Goal: Task Accomplishment & Management: Manage account settings

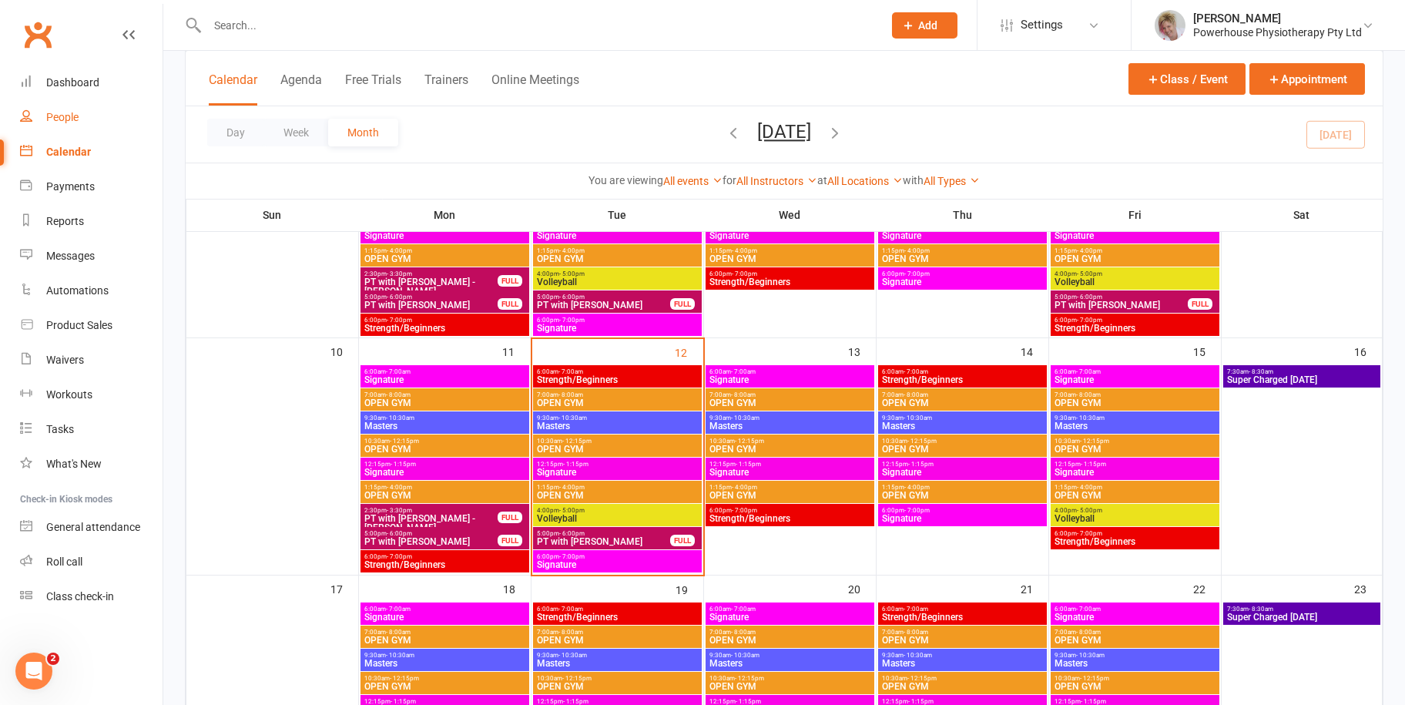
click at [82, 115] on link "People" at bounding box center [91, 117] width 142 height 35
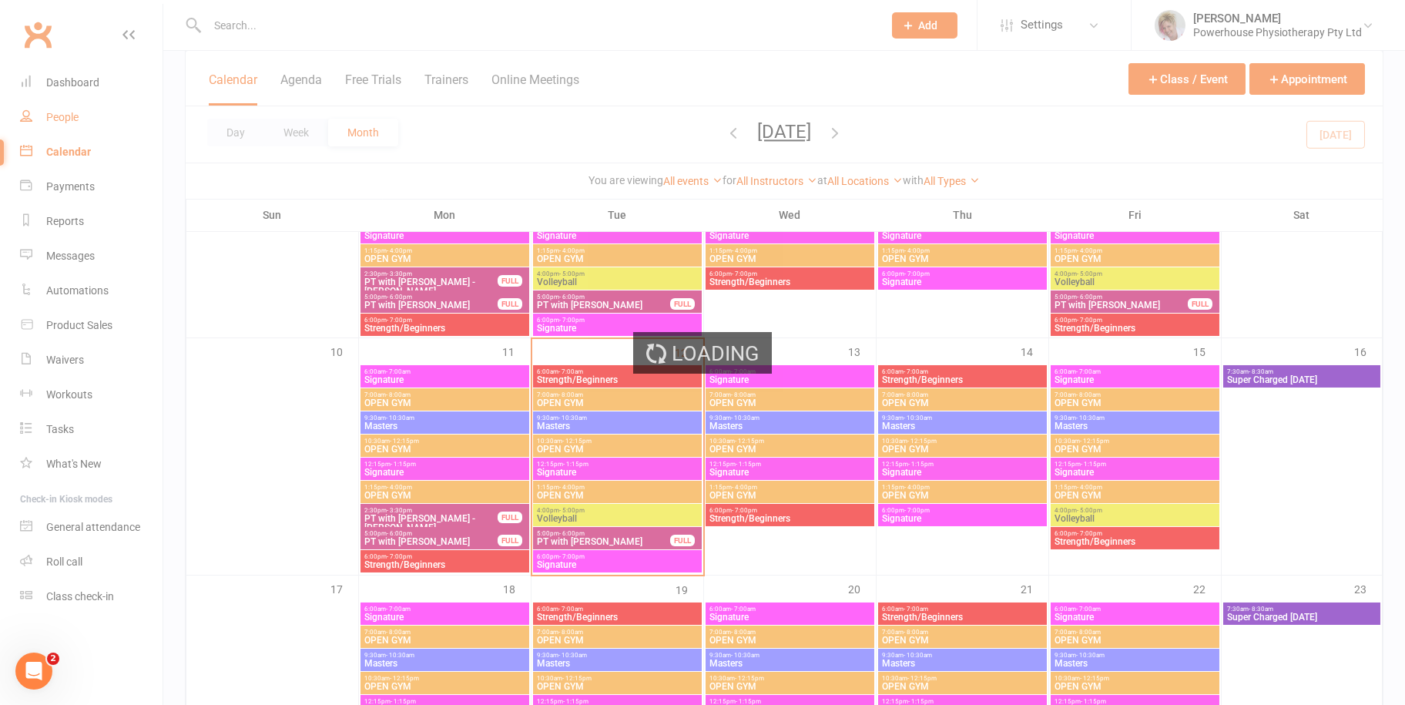
select select "100"
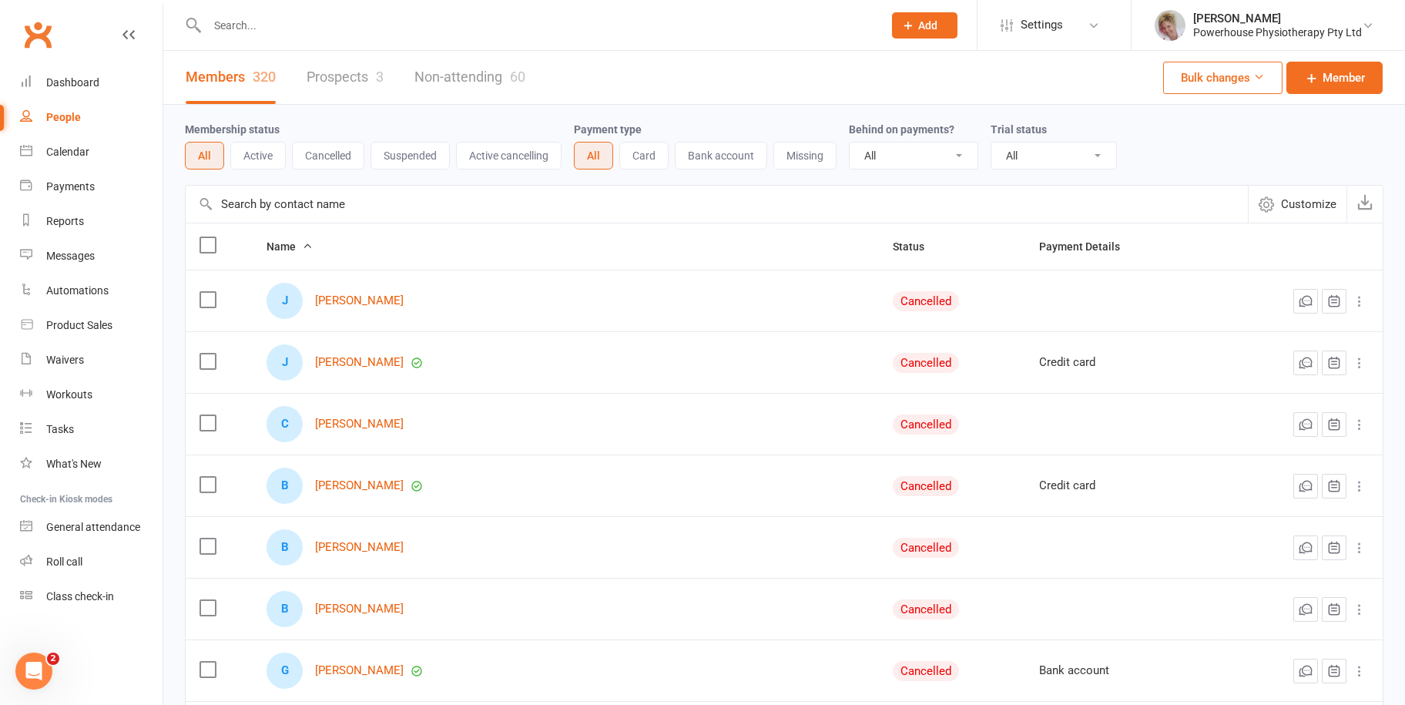
click at [254, 22] on input "text" at bounding box center [537, 26] width 669 height 22
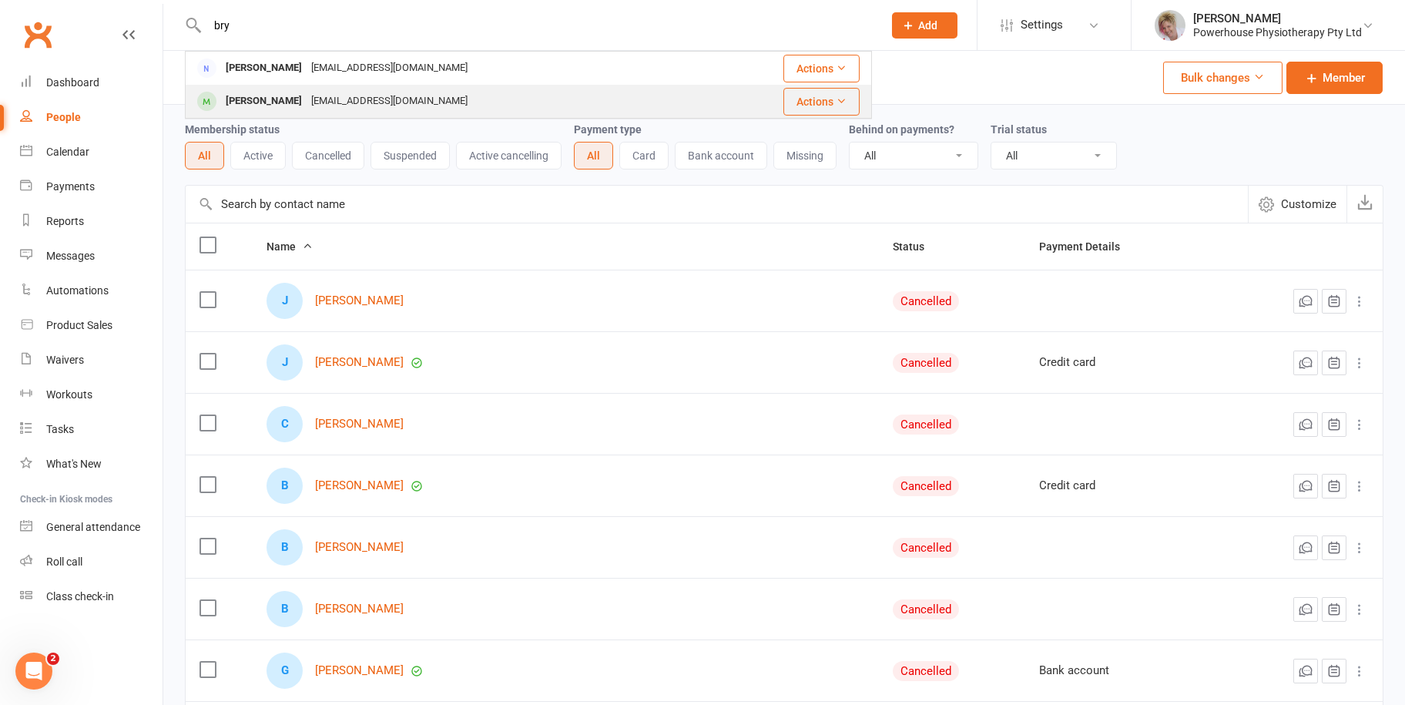
type input "bry"
click at [307, 97] on div "[EMAIL_ADDRESS][DOMAIN_NAME]" at bounding box center [390, 101] width 166 height 22
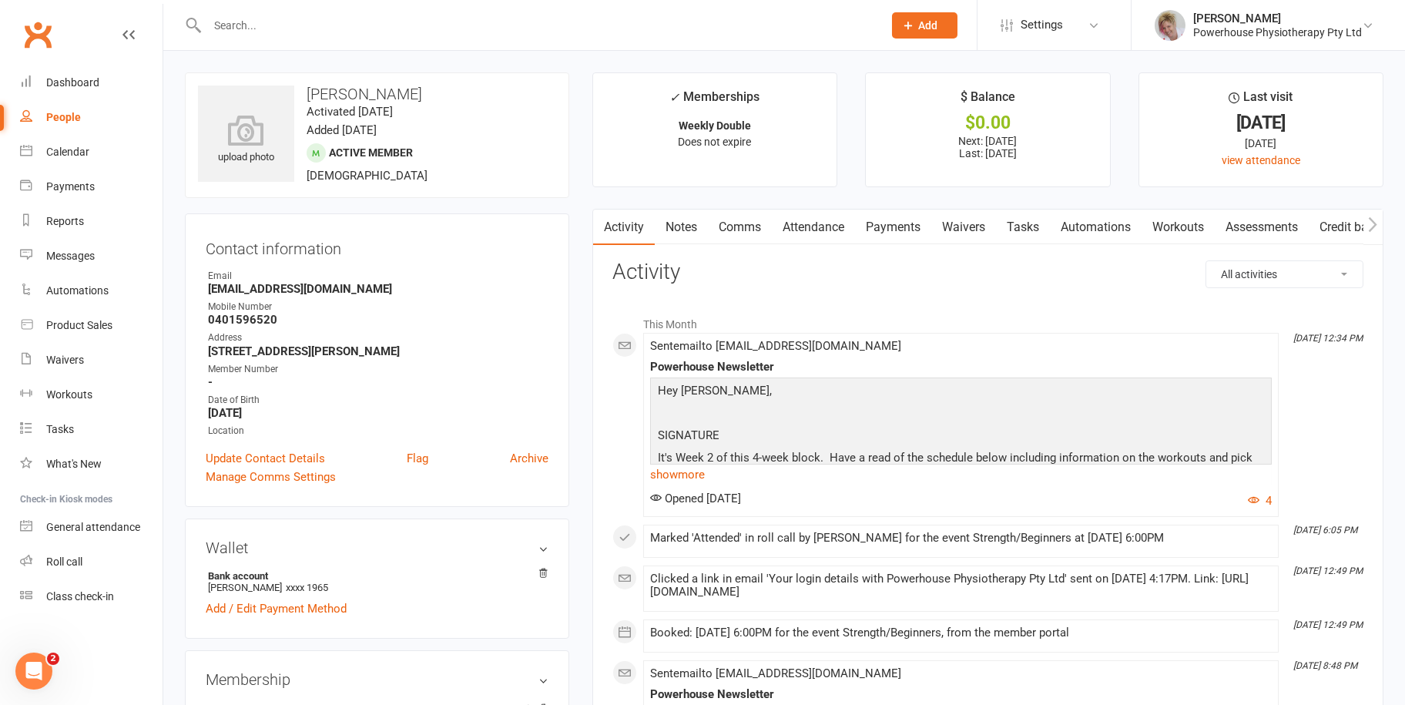
click at [902, 230] on link "Payments" at bounding box center [893, 226] width 76 height 35
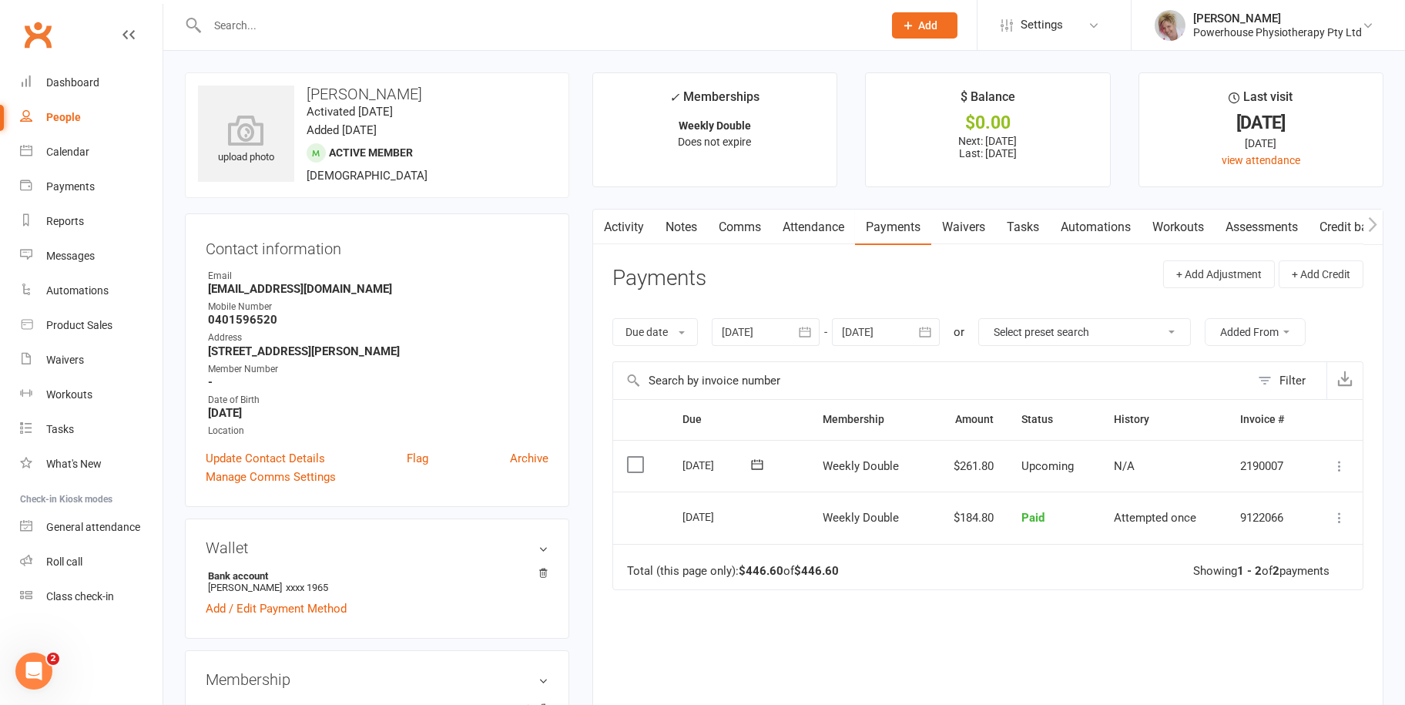
click at [931, 327] on icon "button" at bounding box center [924, 331] width 15 height 15
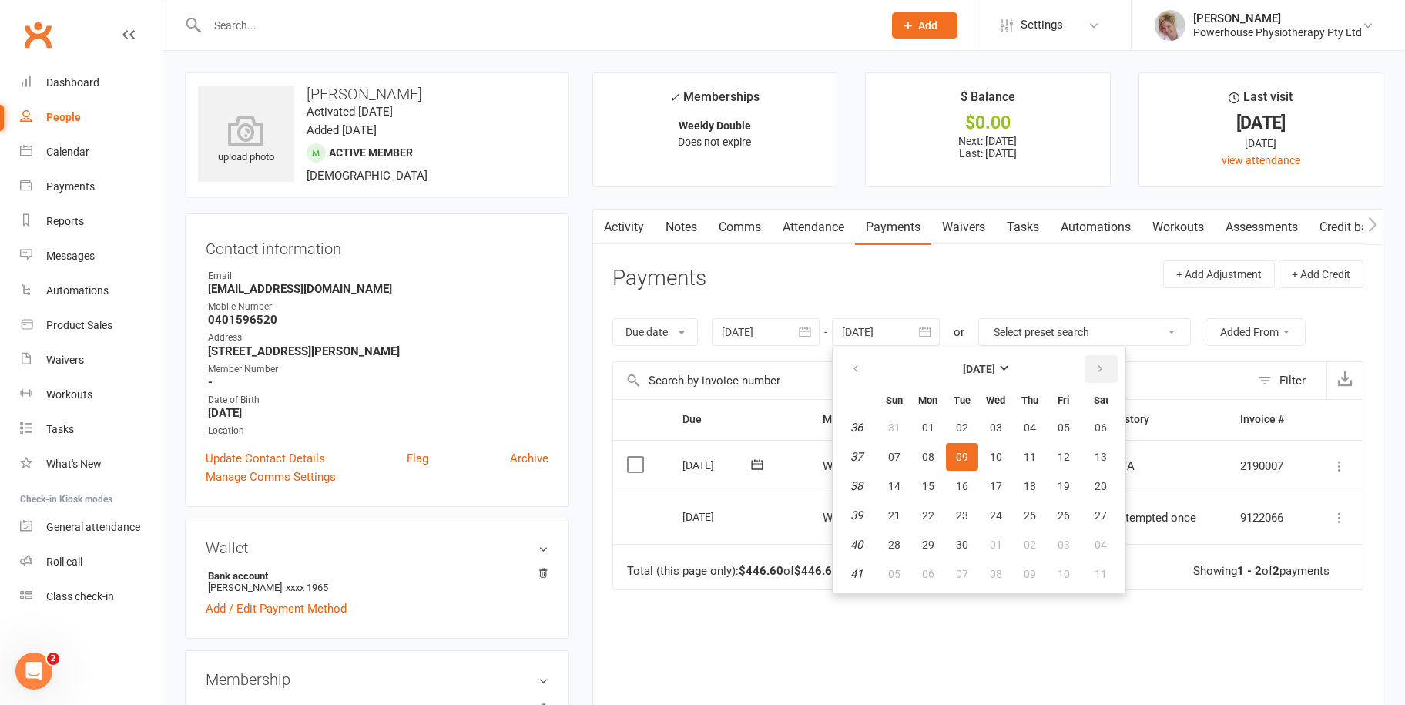
click at [1105, 367] on icon "button" at bounding box center [1099, 369] width 11 height 12
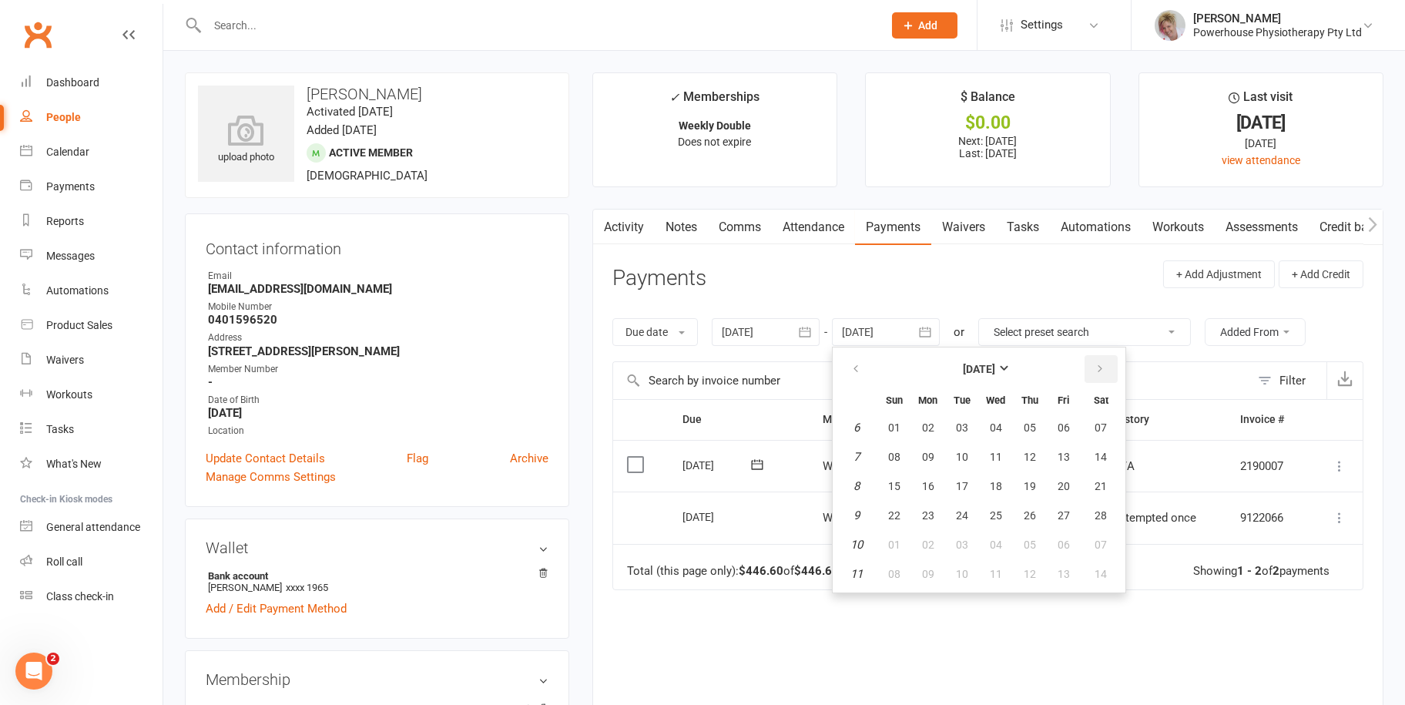
click at [1105, 367] on icon "button" at bounding box center [1099, 369] width 11 height 12
click at [1070, 451] on span "13" at bounding box center [1063, 457] width 12 height 12
type input "[DATE]"
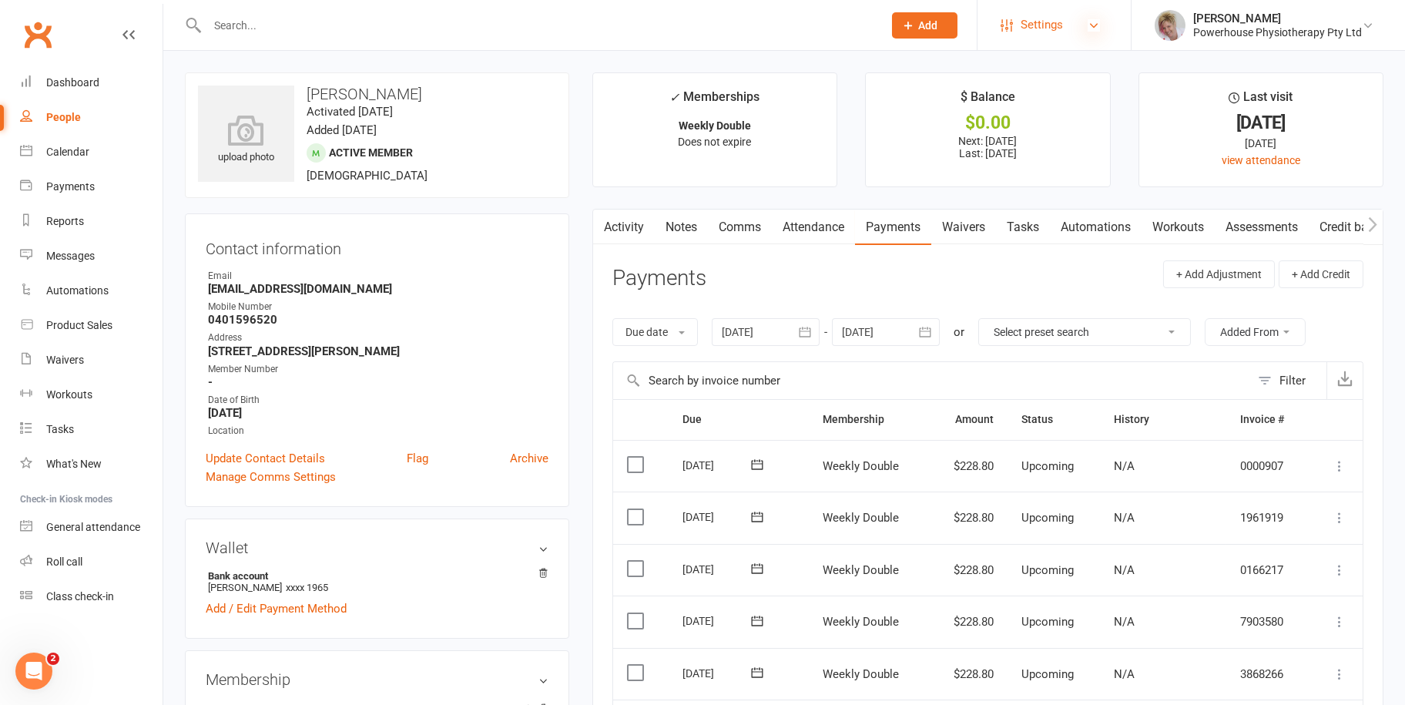
click at [1091, 20] on icon at bounding box center [1093, 25] width 12 height 12
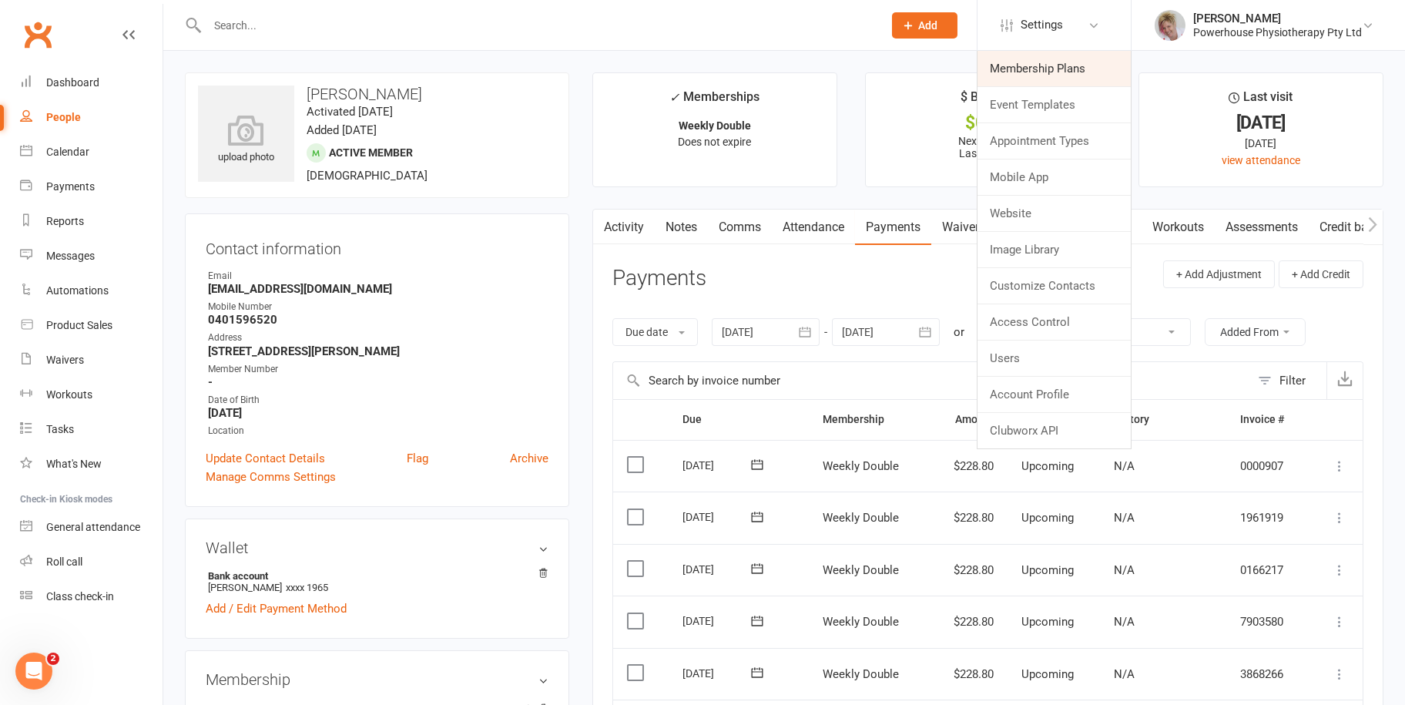
click at [1074, 54] on link "Membership Plans" at bounding box center [1053, 68] width 153 height 35
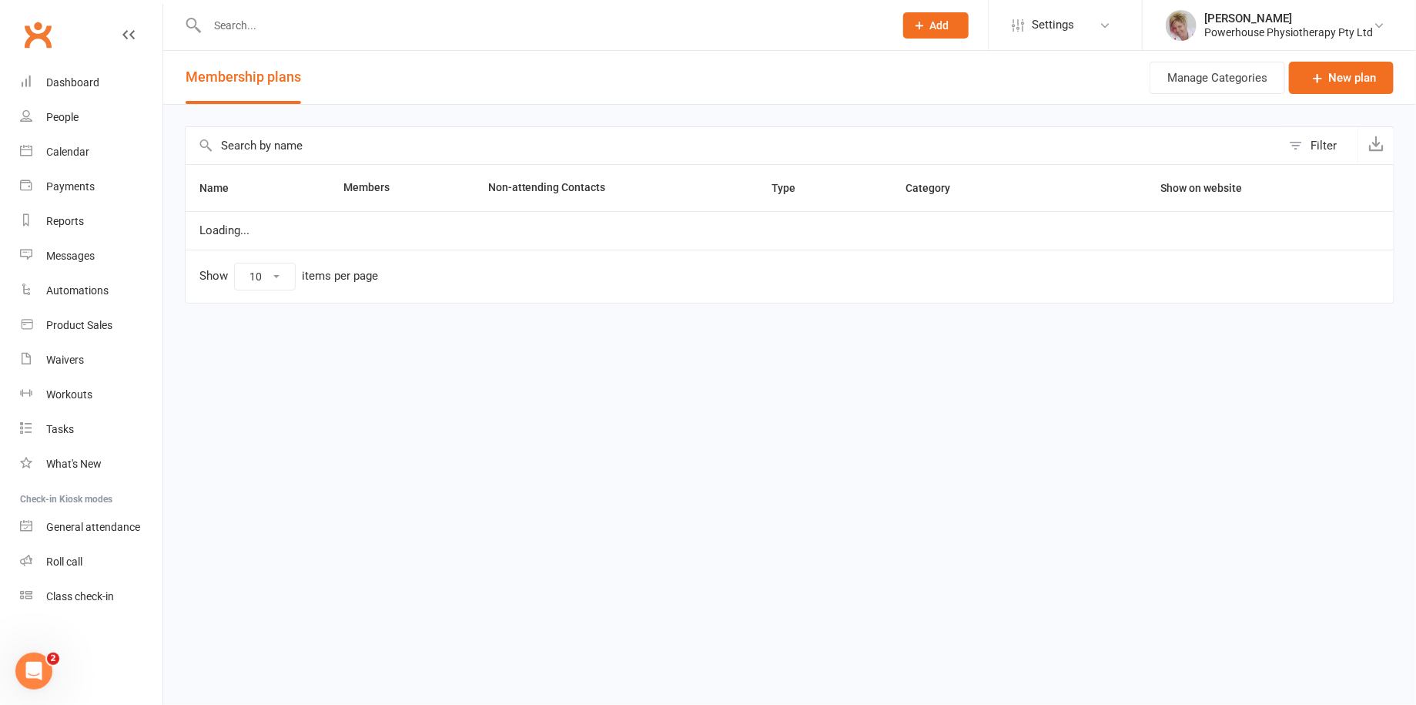
select select "100"
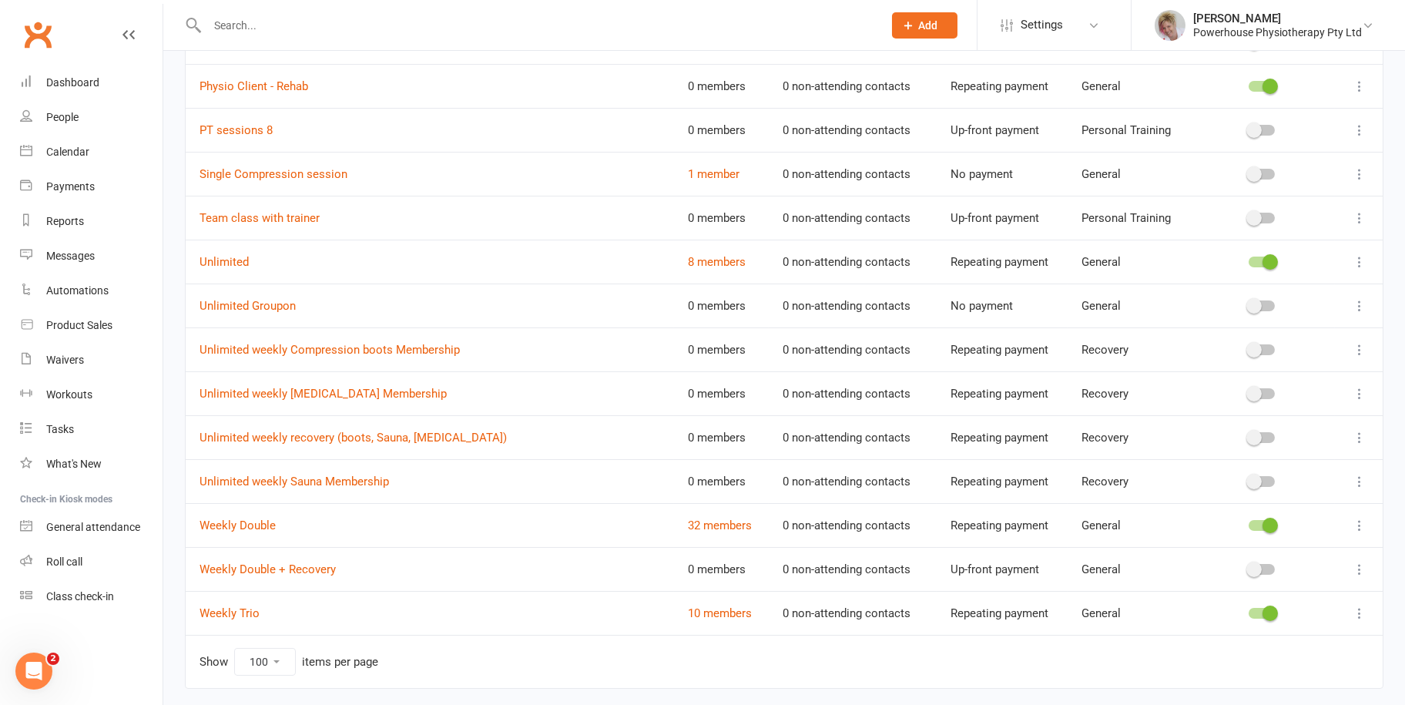
scroll to position [809, 0]
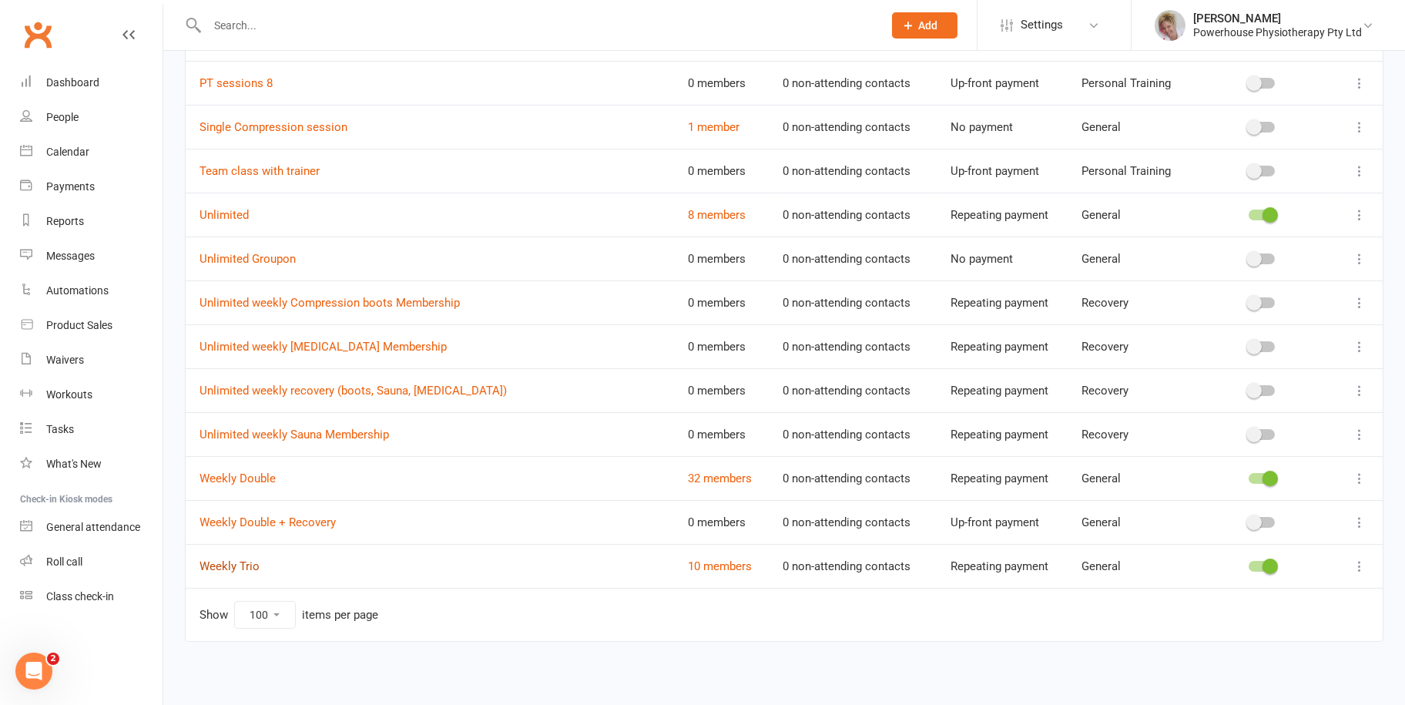
click at [233, 571] on link "Weekly Trio" at bounding box center [229, 566] width 60 height 14
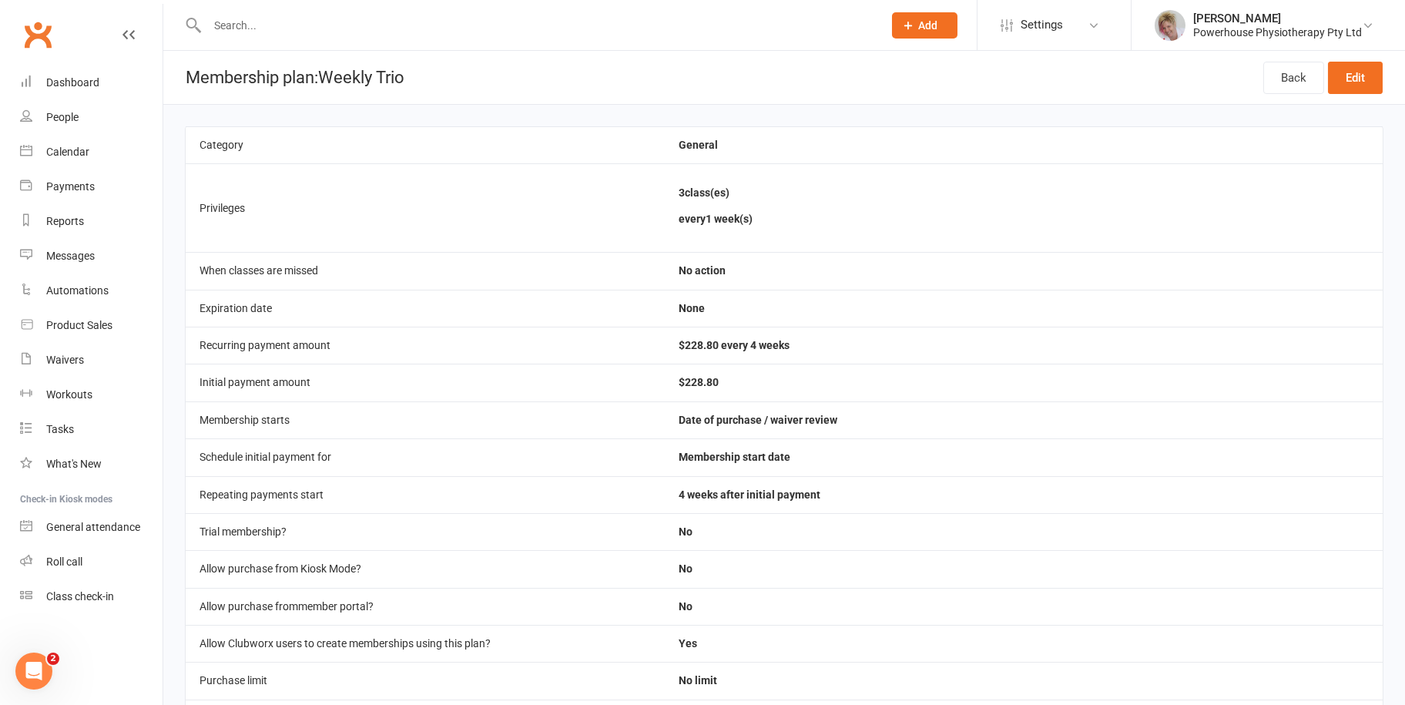
select select "100"
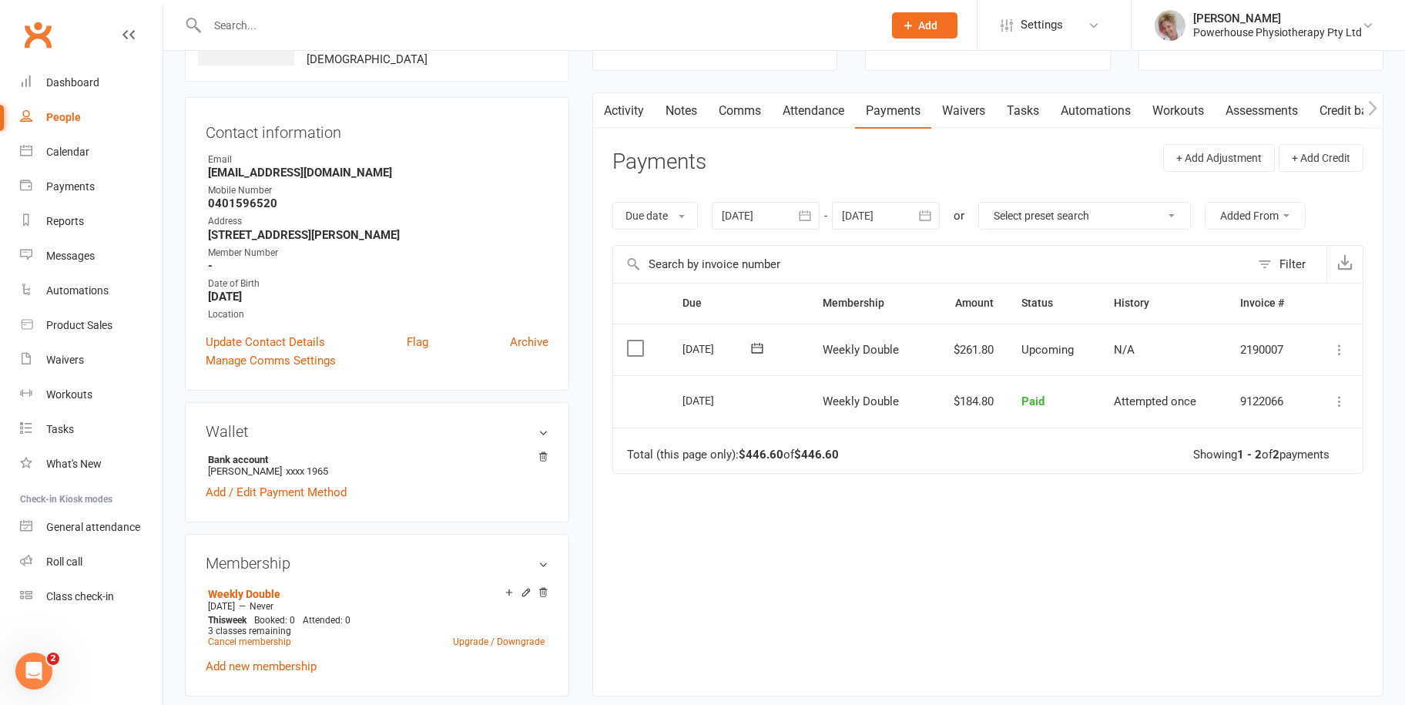
scroll to position [308, 0]
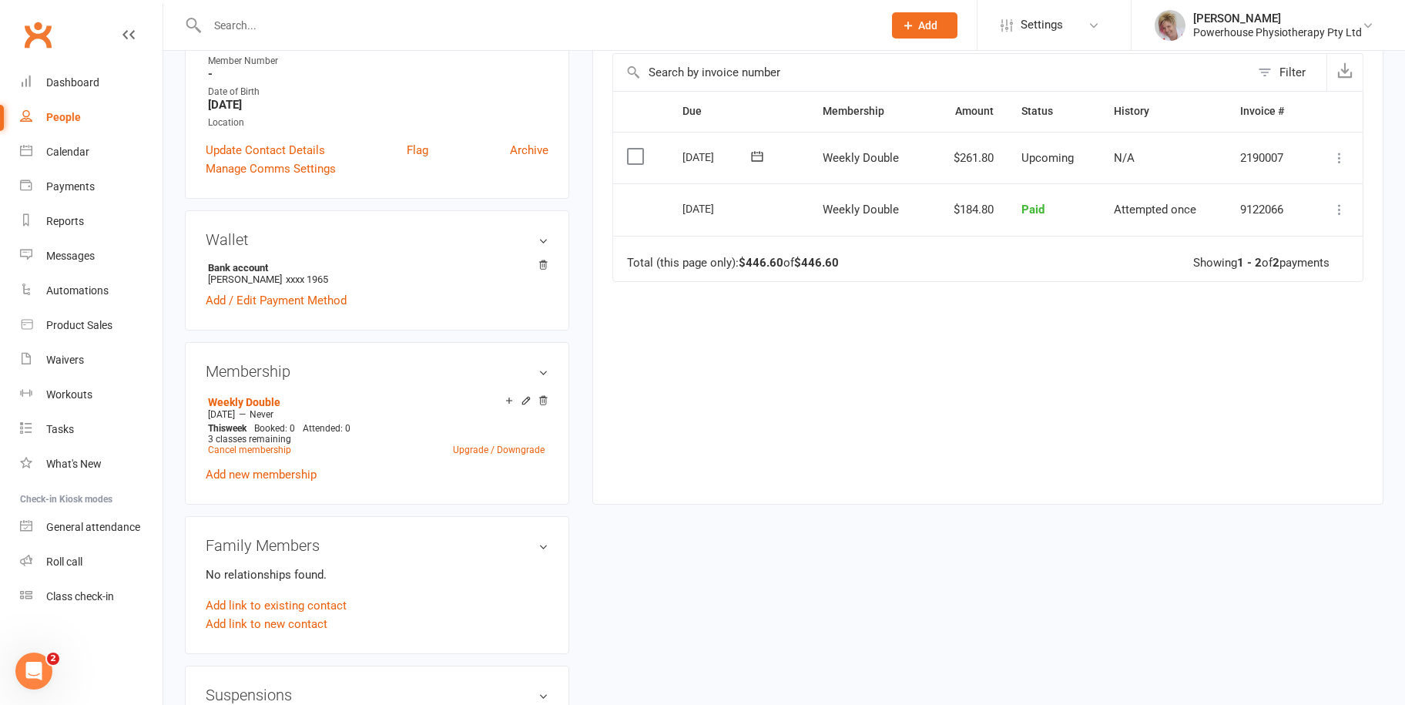
click at [524, 400] on icon at bounding box center [525, 400] width 7 height 7
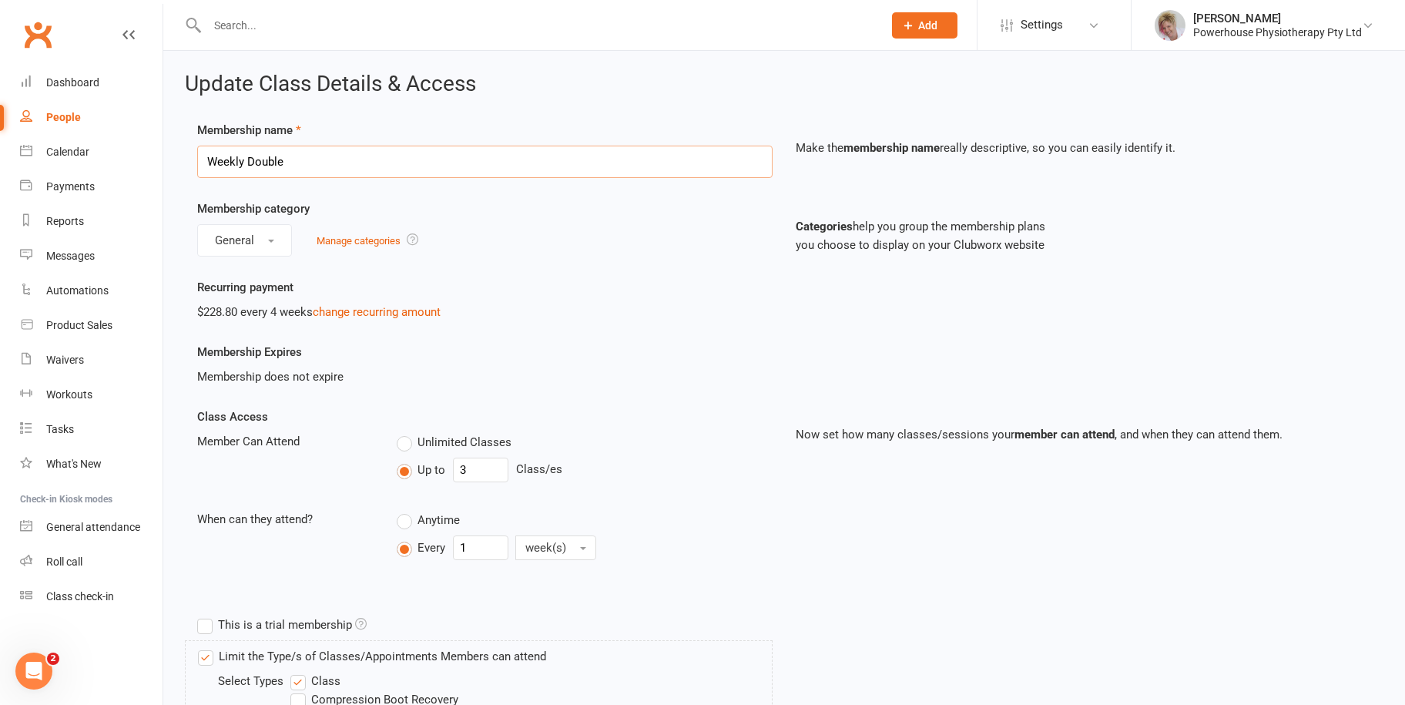
click at [352, 164] on input "Weekly Double" at bounding box center [484, 162] width 575 height 32
click at [336, 160] on input "Weekly Double" at bounding box center [484, 162] width 575 height 32
drag, startPoint x: 330, startPoint y: 159, endPoint x: 132, endPoint y: 159, distance: 197.9
type input "Weekly Trio"
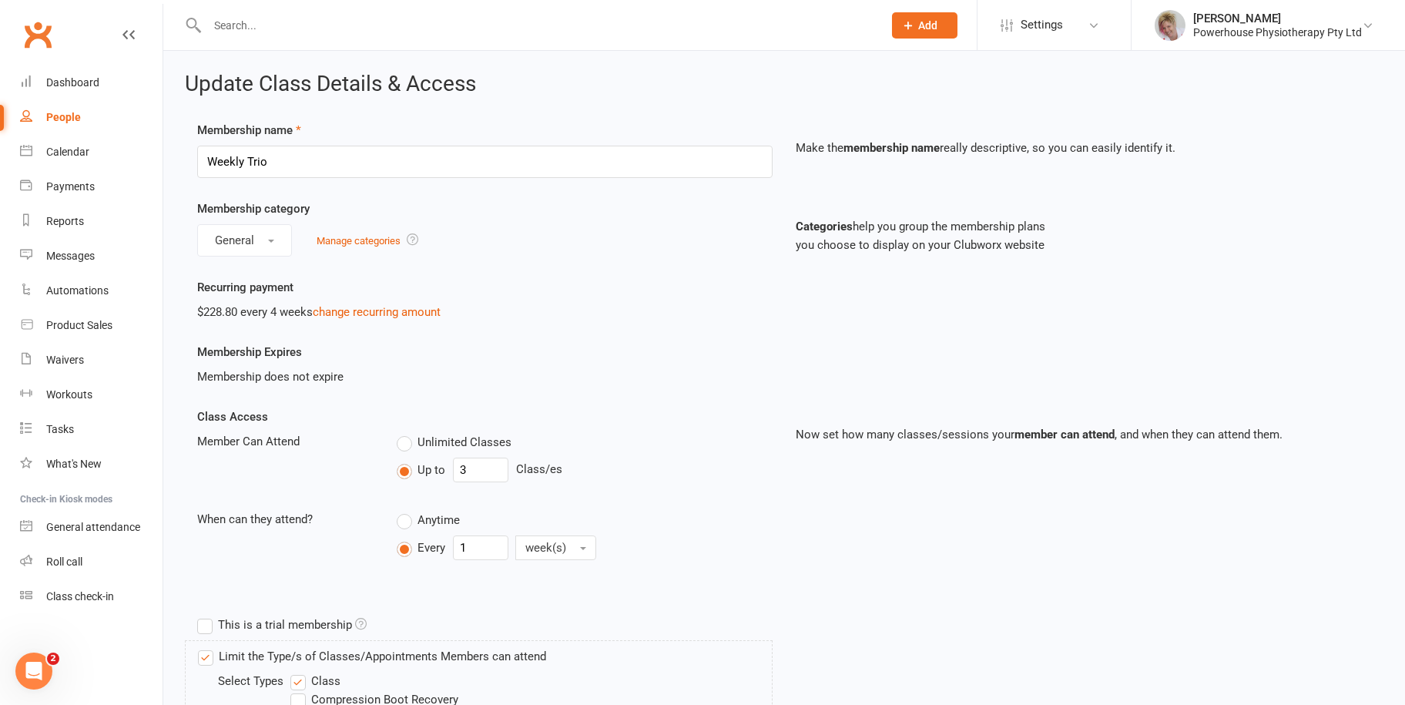
click at [638, 281] on div "Recurring payment $228.80 every 4 weeks change recurring amount" at bounding box center [485, 299] width 598 height 43
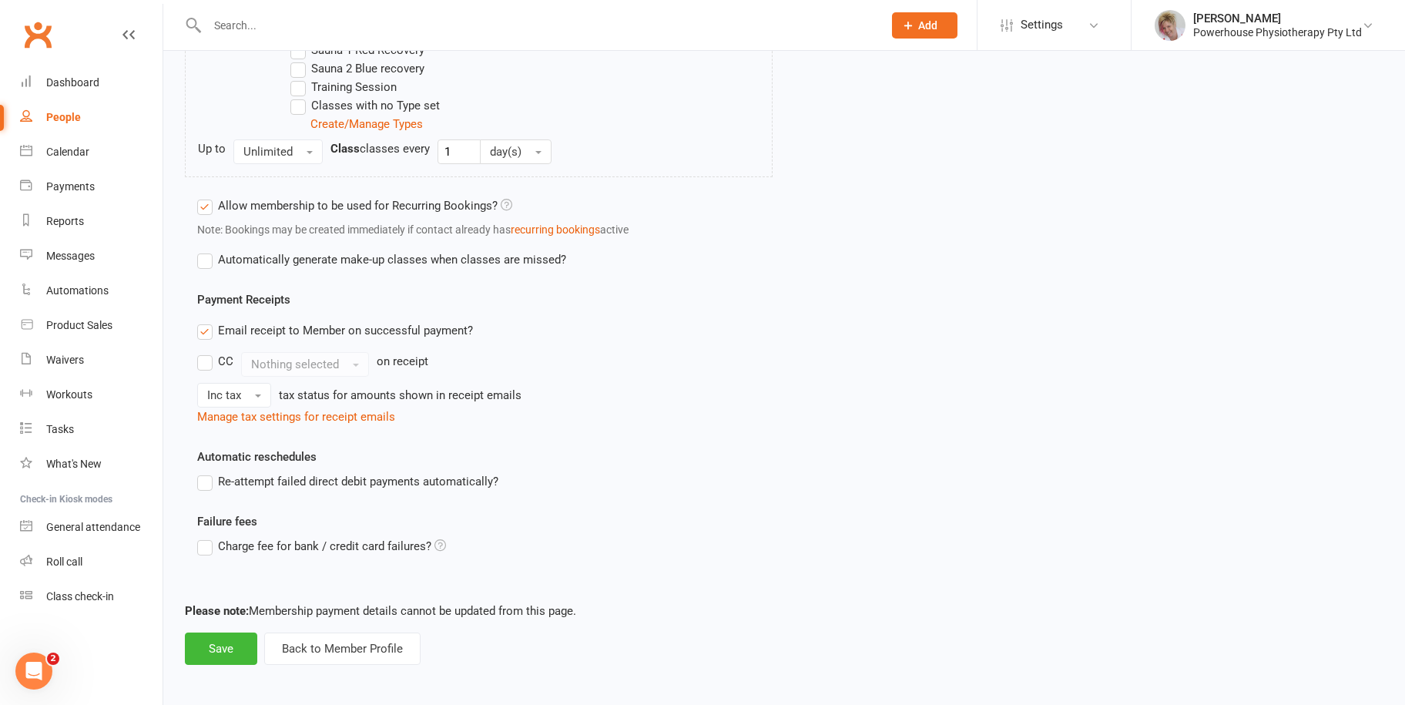
scroll to position [779, 0]
click at [230, 640] on button "Save" at bounding box center [221, 648] width 72 height 32
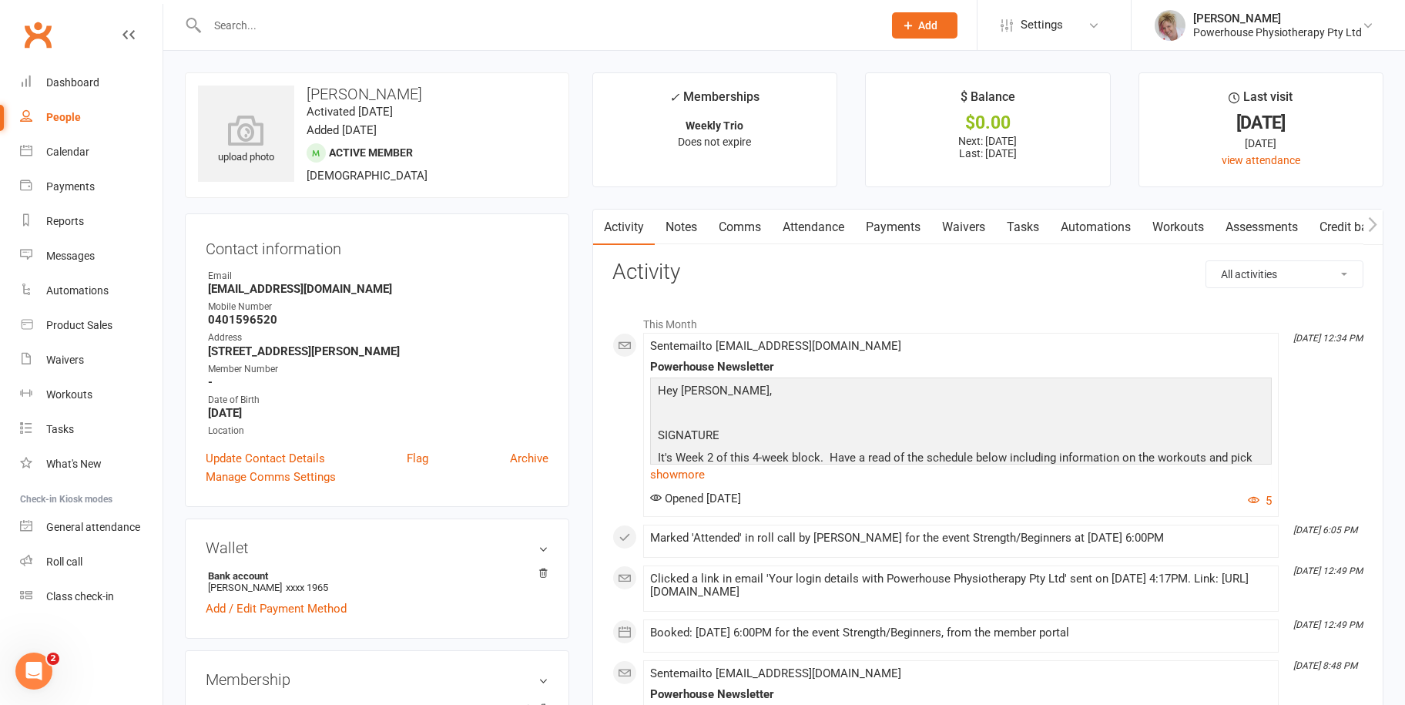
click at [921, 220] on link "Payments" at bounding box center [893, 226] width 76 height 35
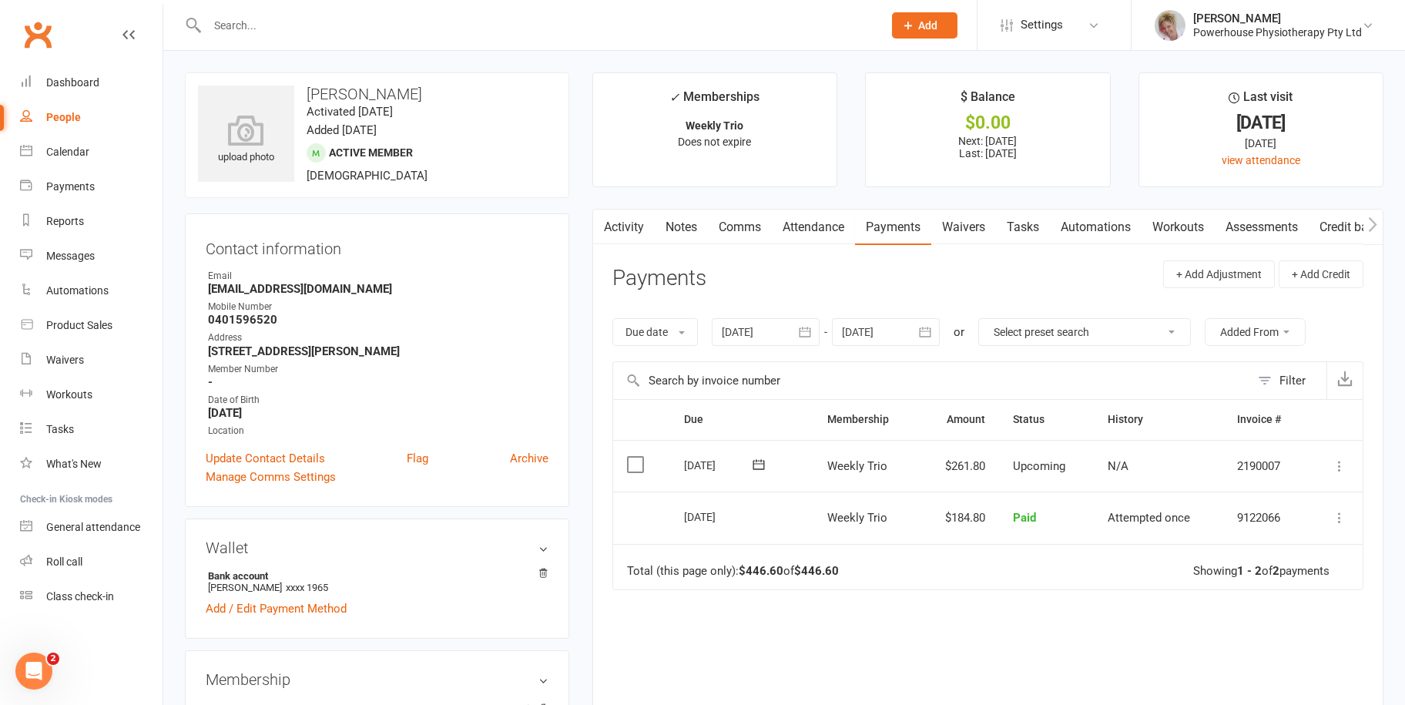
click at [931, 330] on icon "button" at bounding box center [926, 332] width 12 height 10
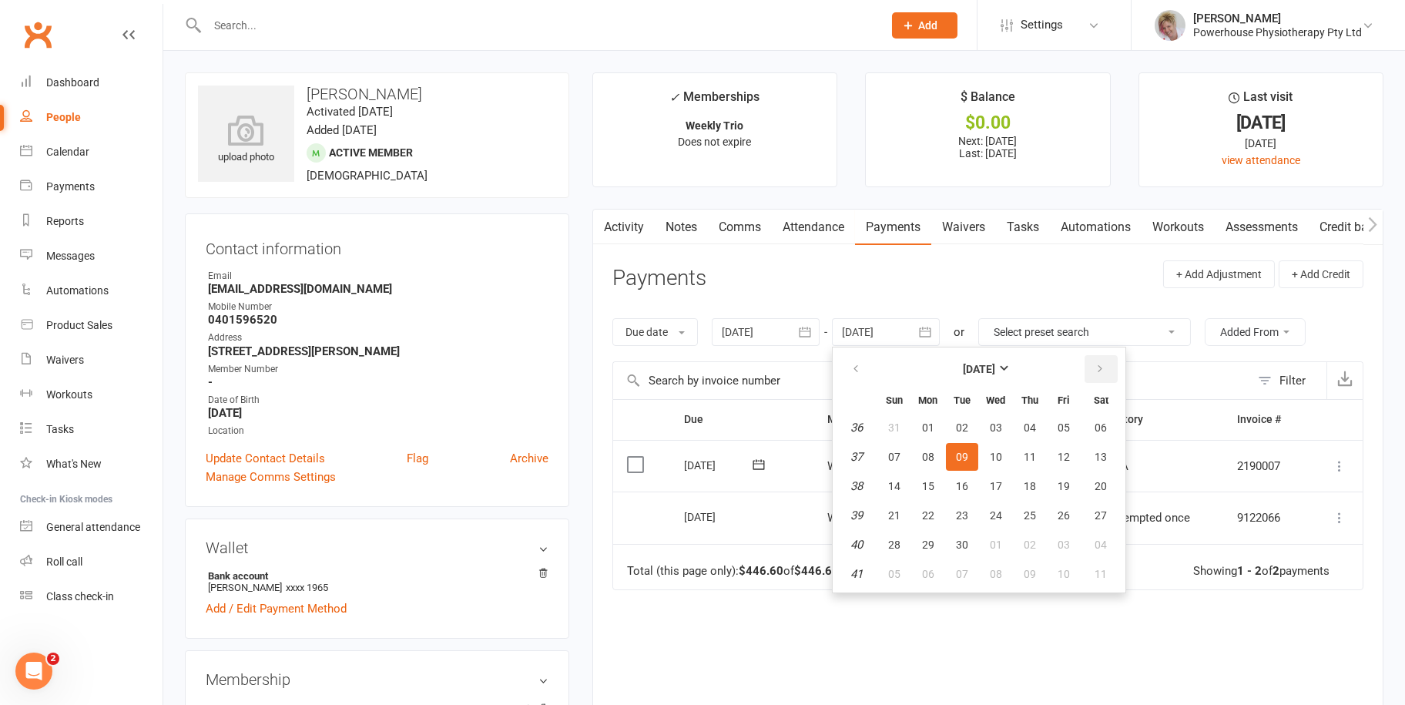
click at [1108, 363] on button "button" at bounding box center [1100, 369] width 33 height 28
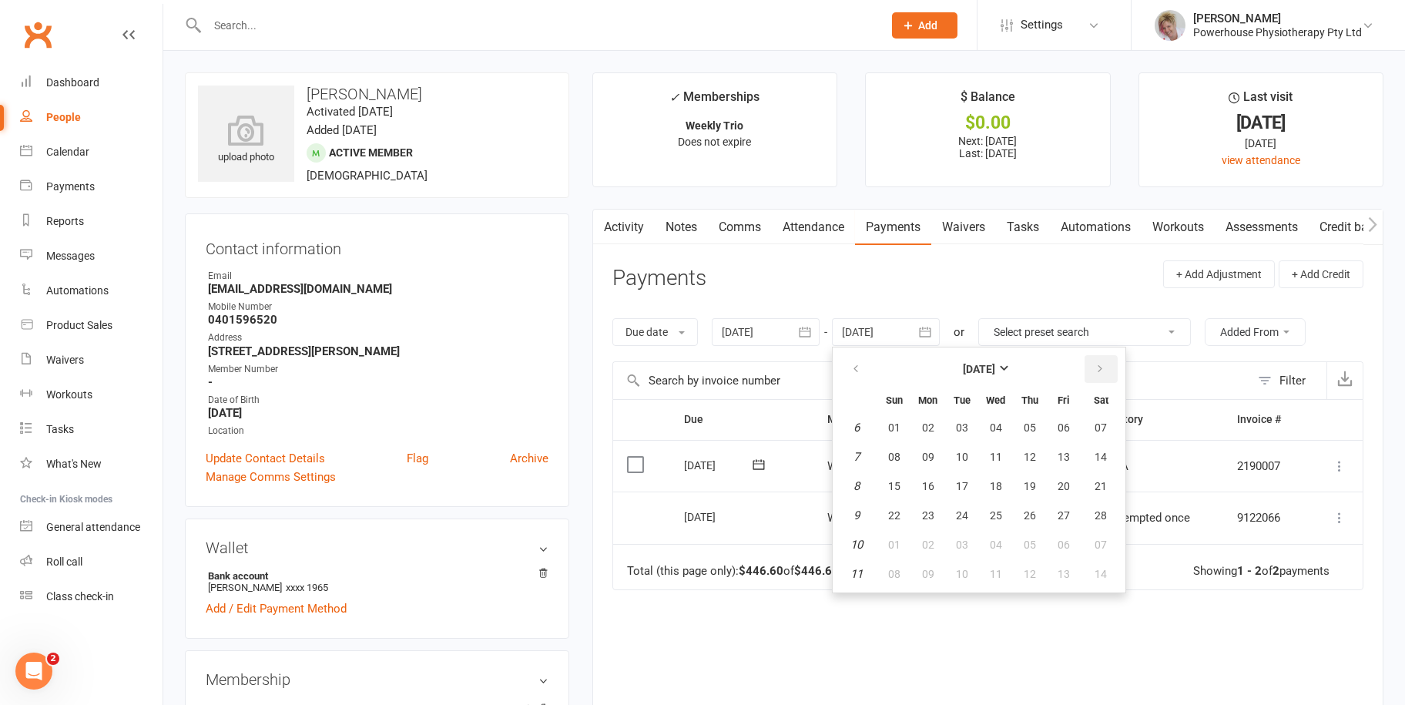
click at [1108, 363] on button "button" at bounding box center [1100, 369] width 33 height 28
click at [1052, 485] on button "20" at bounding box center [1063, 486] width 32 height 28
type input "[DATE]"
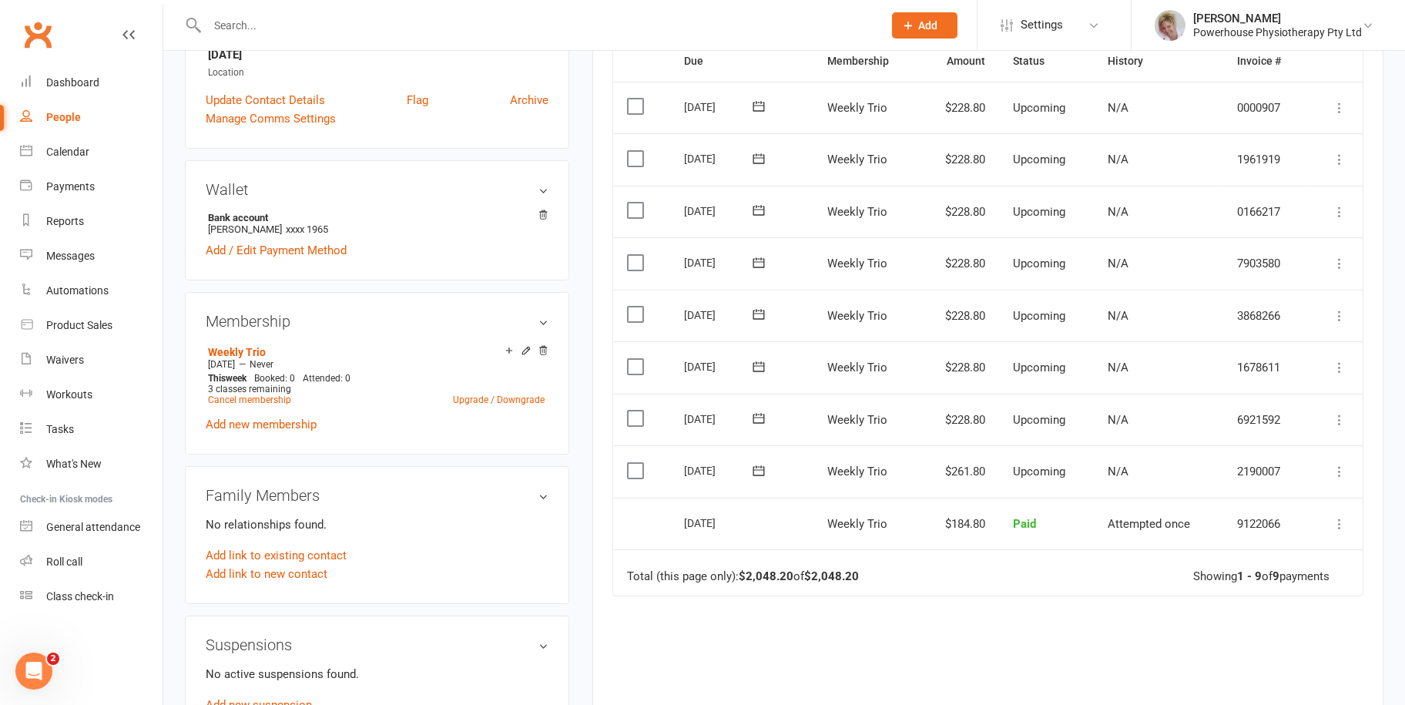
scroll to position [385, 0]
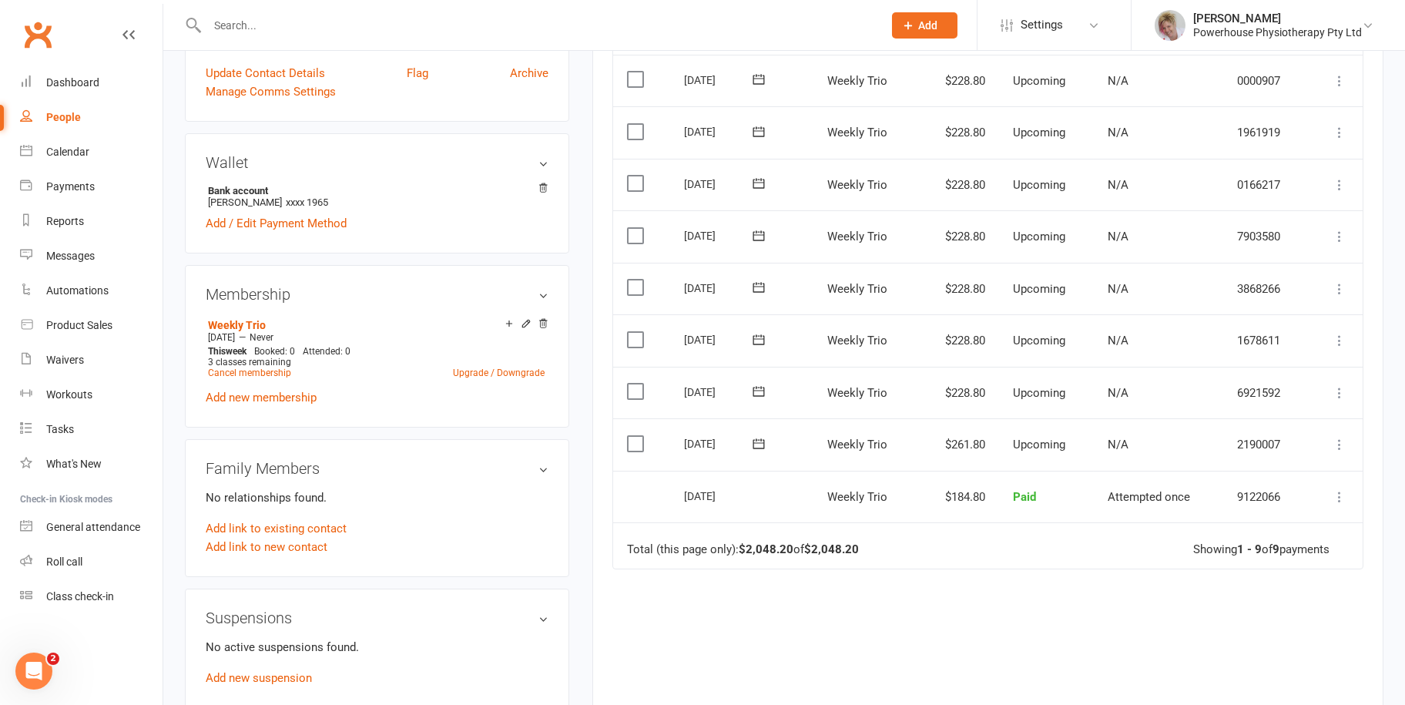
click at [1335, 442] on icon at bounding box center [1339, 444] width 15 height 15
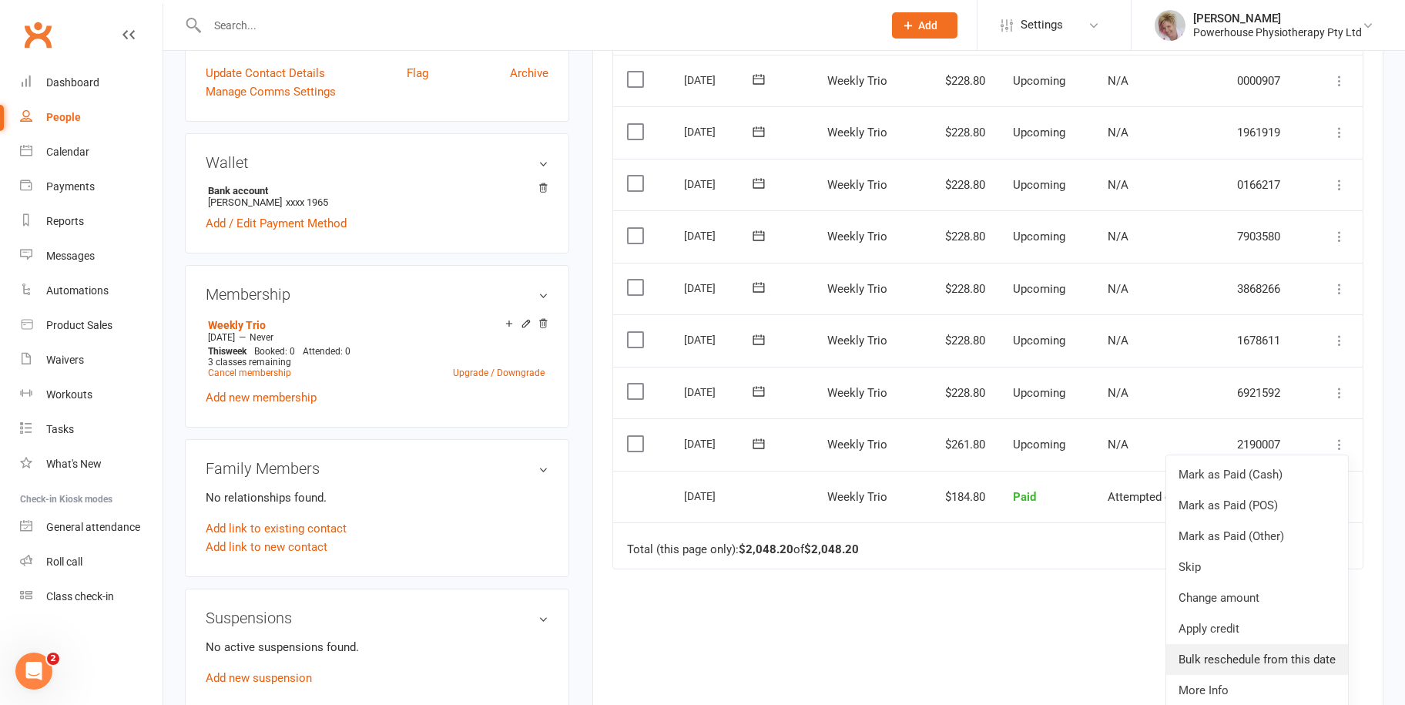
click at [1299, 648] on link "Bulk reschedule from this date" at bounding box center [1257, 659] width 182 height 31
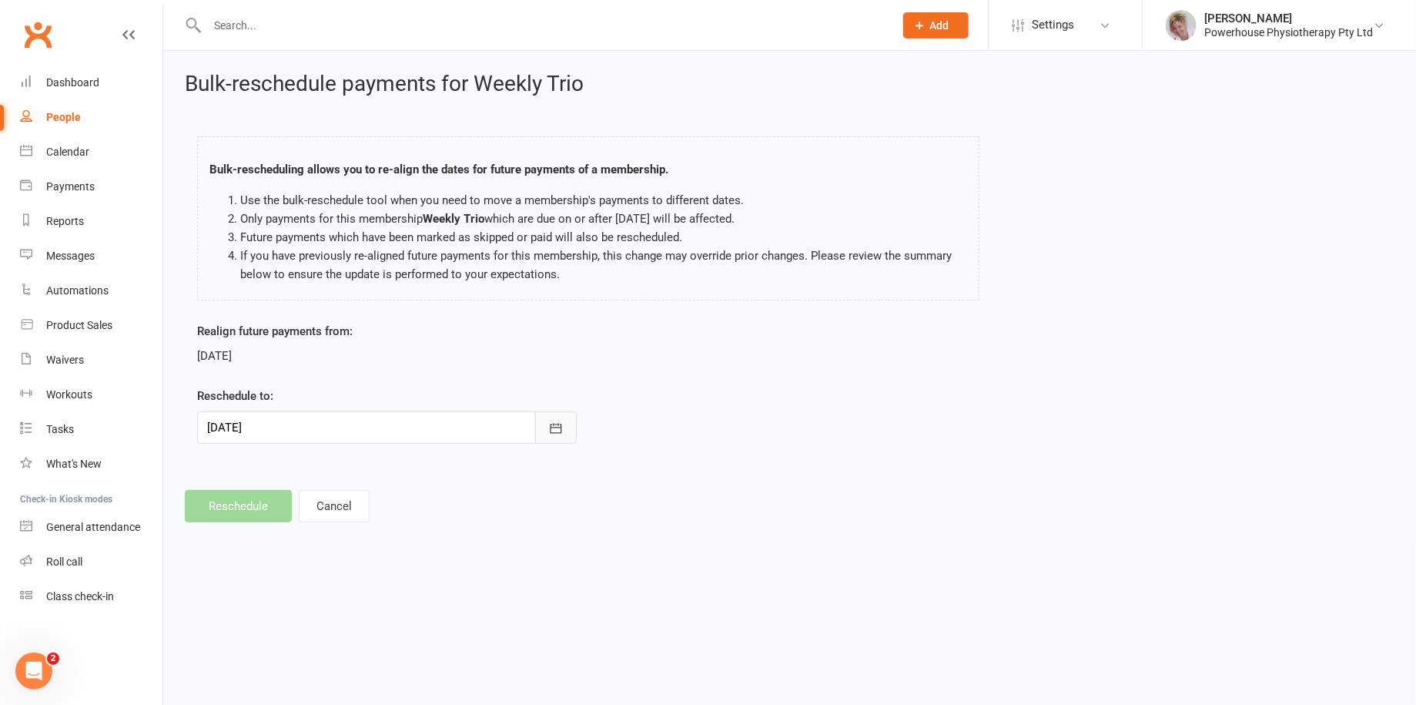
click at [553, 428] on icon "button" at bounding box center [555, 428] width 15 height 15
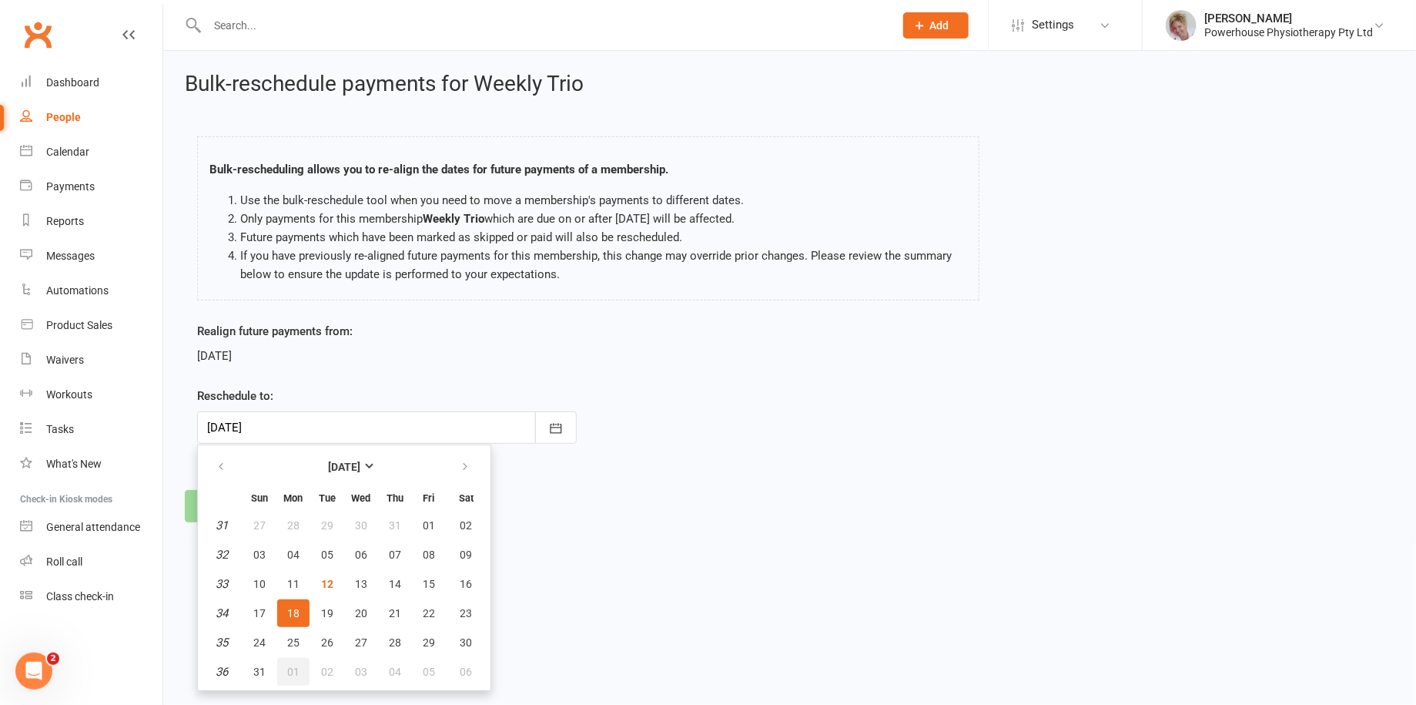
click at [287, 665] on span "01" at bounding box center [293, 671] width 12 height 12
type input "[DATE]"
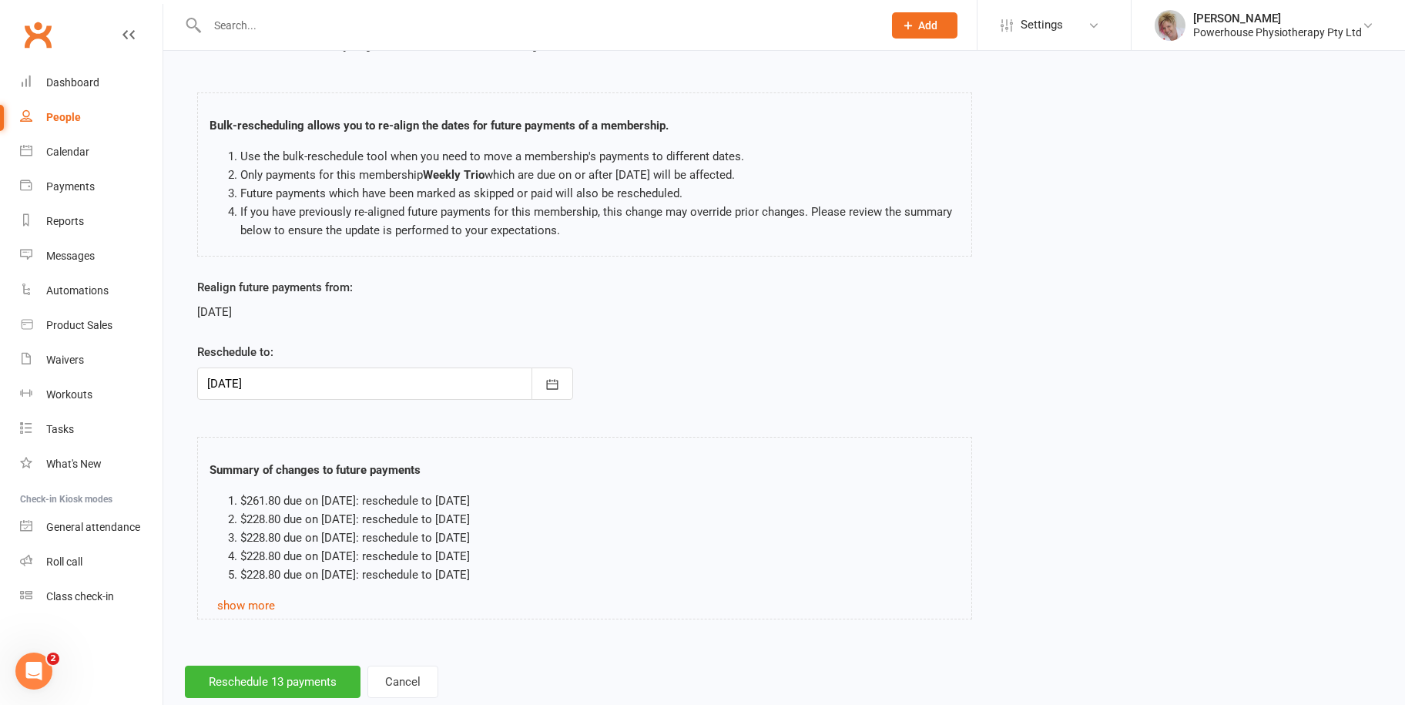
scroll to position [79, 0]
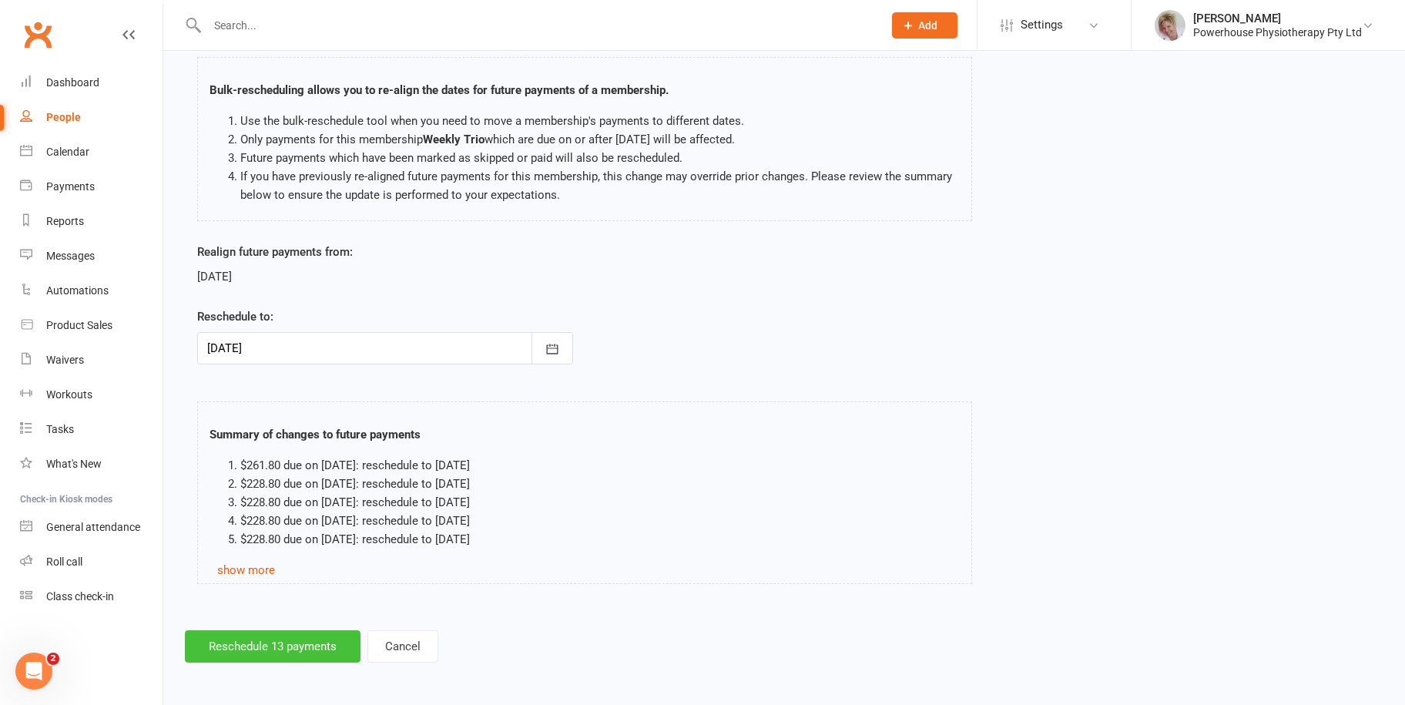
click at [266, 630] on button "Reschedule 13 payments" at bounding box center [273, 646] width 176 height 32
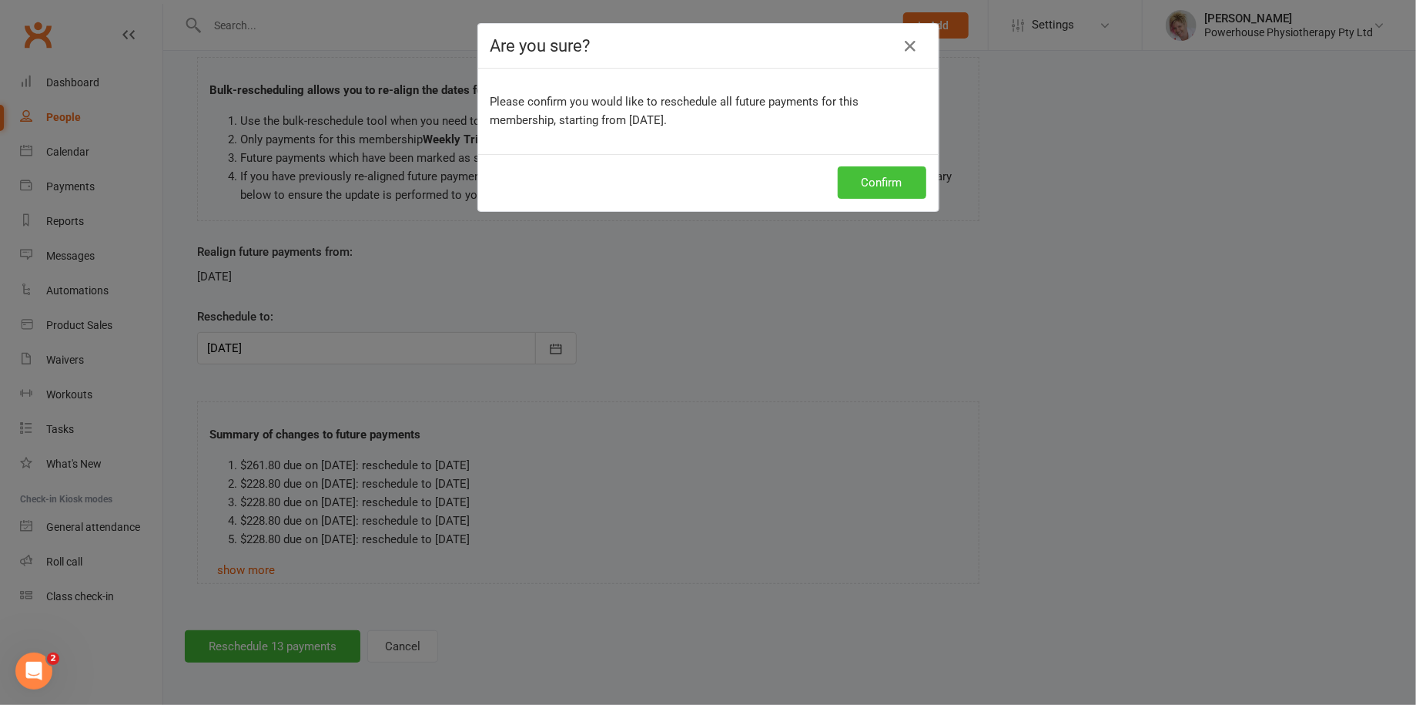
click at [873, 176] on button "Confirm" at bounding box center [882, 182] width 89 height 32
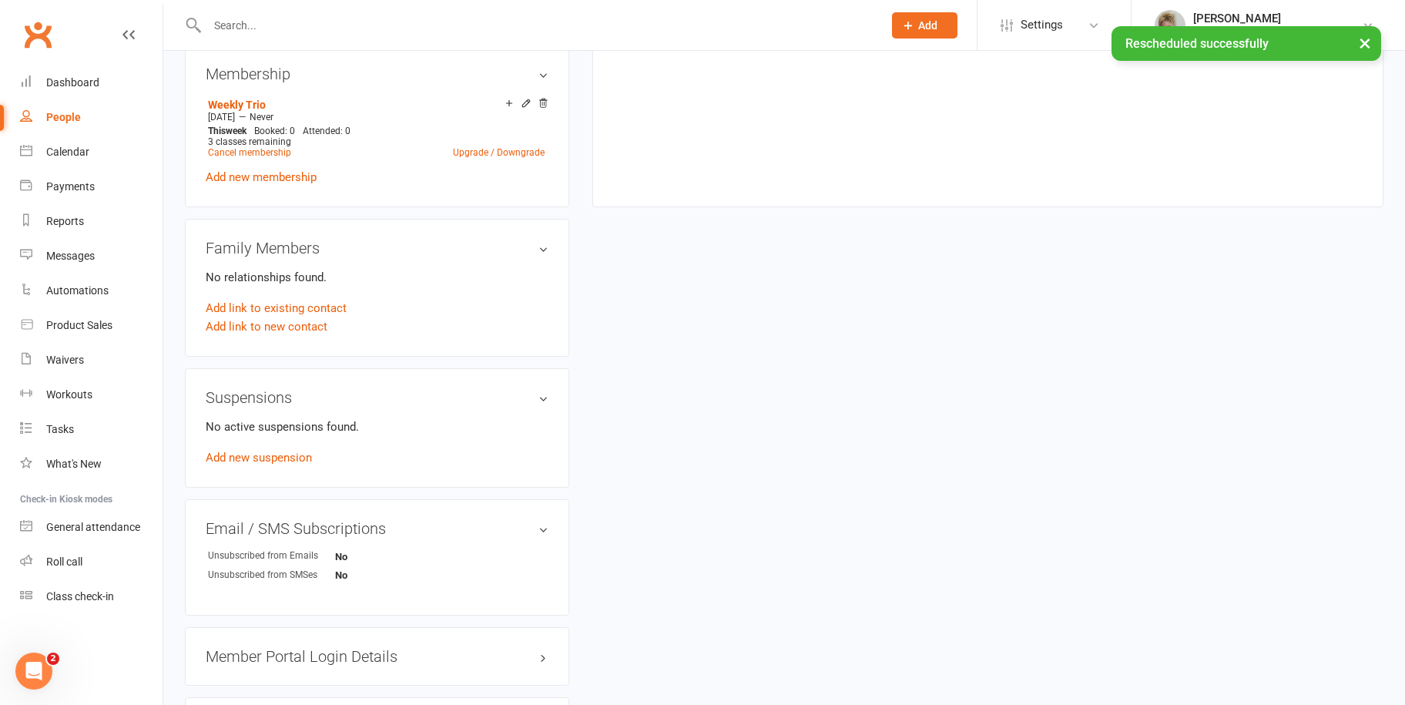
scroll to position [616, 0]
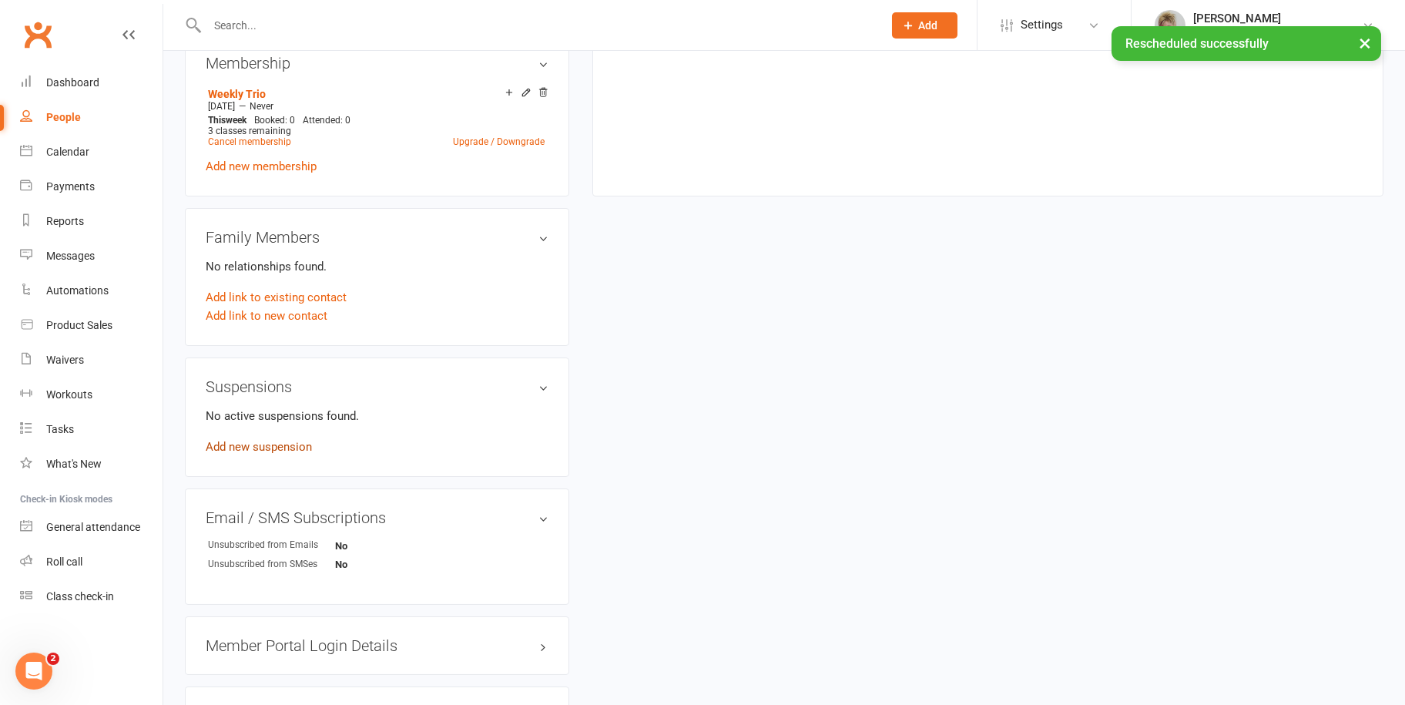
click at [266, 445] on link "Add new suspension" at bounding box center [259, 447] width 106 height 14
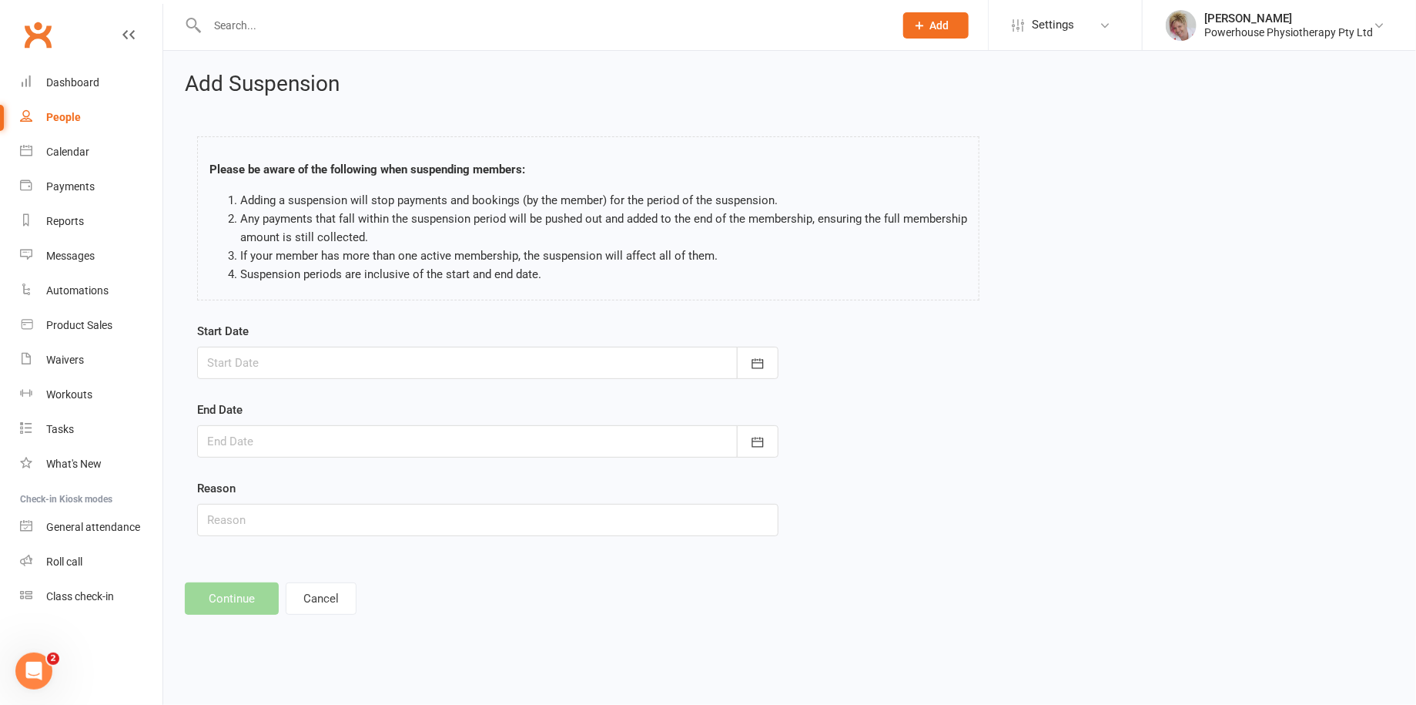
click at [431, 360] on div at bounding box center [487, 363] width 581 height 32
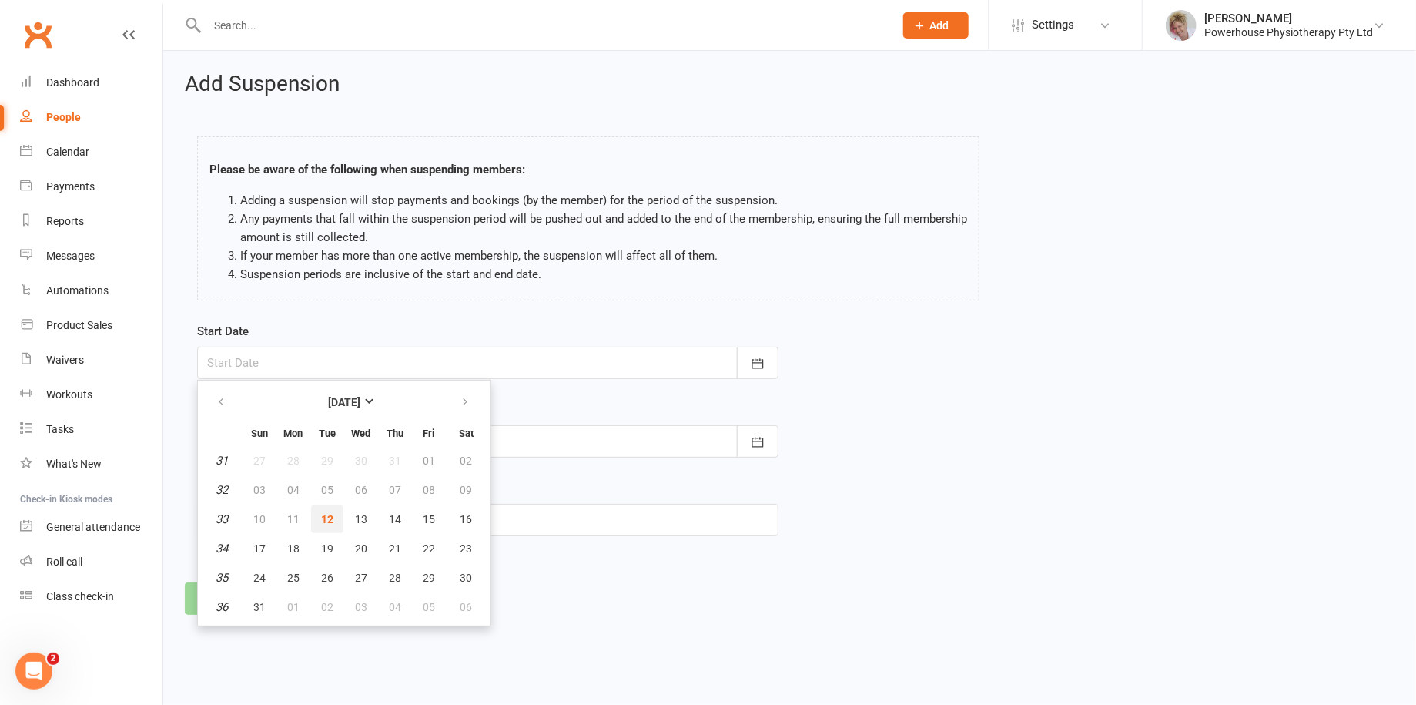
click at [323, 517] on span "12" at bounding box center [327, 519] width 12 height 12
type input "[DATE]"
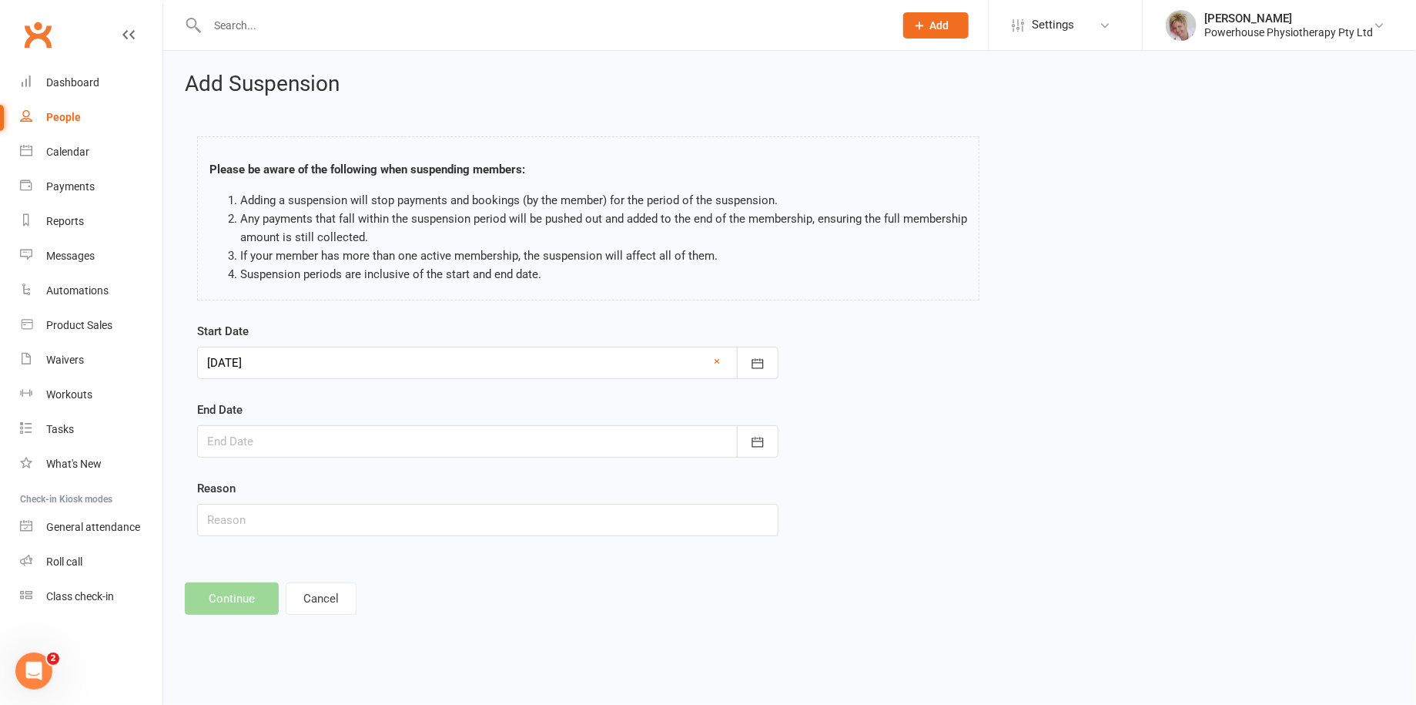
click at [290, 441] on div at bounding box center [487, 441] width 581 height 32
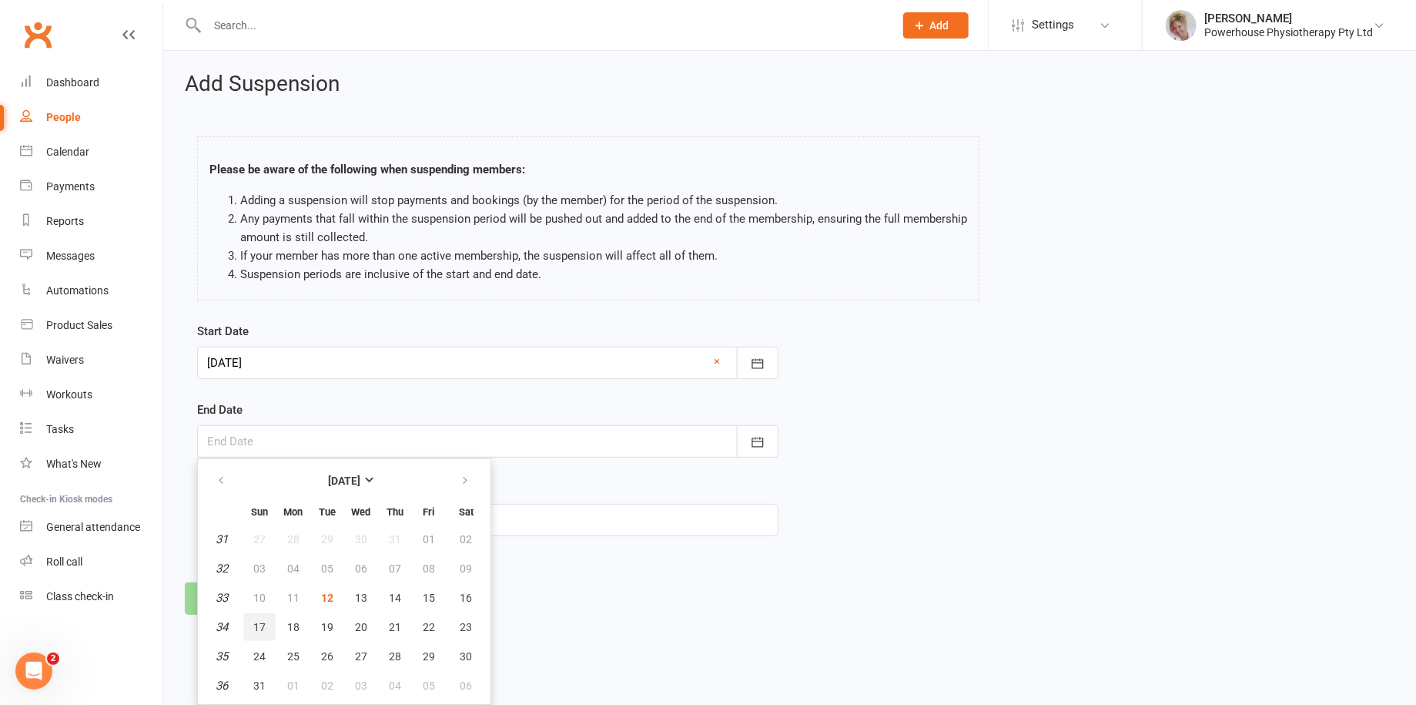
click at [259, 617] on button "17" at bounding box center [259, 627] width 32 height 28
type input "[DATE]"
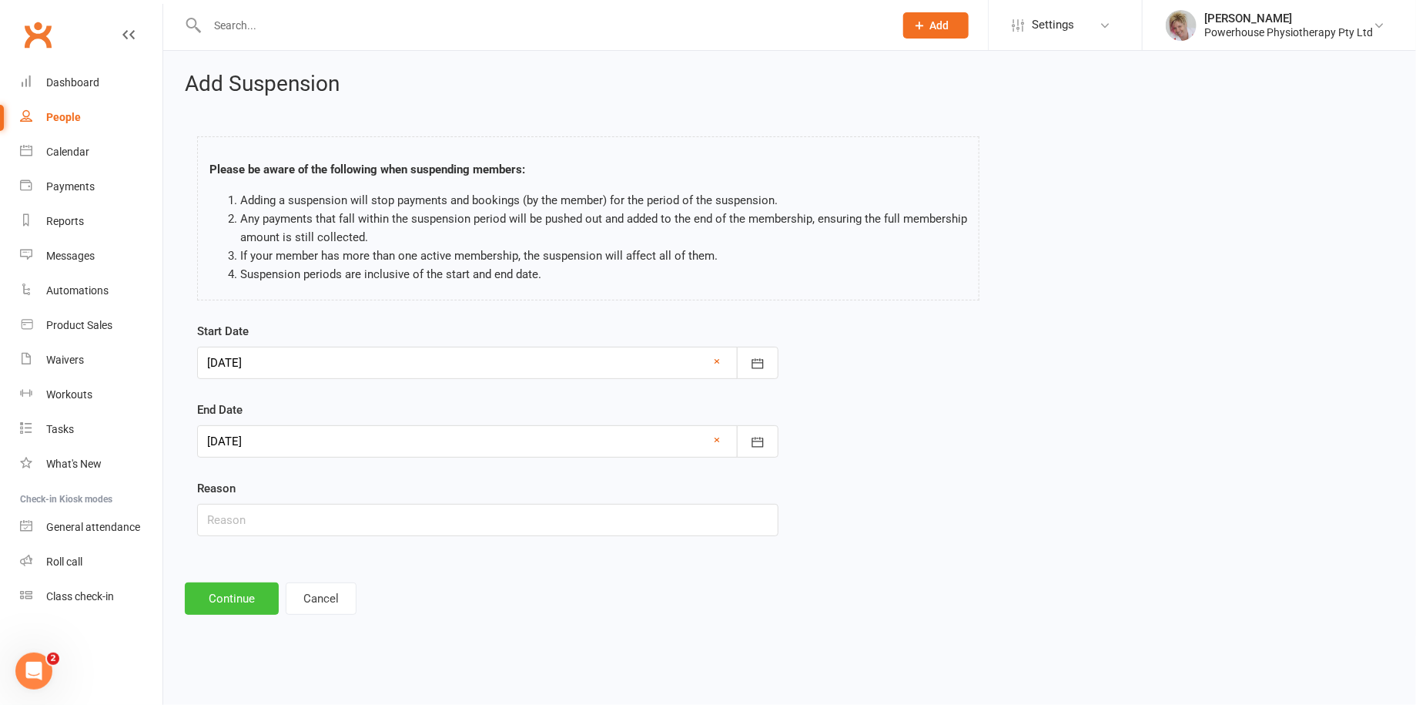
click at [228, 602] on button "Continue" at bounding box center [232, 598] width 94 height 32
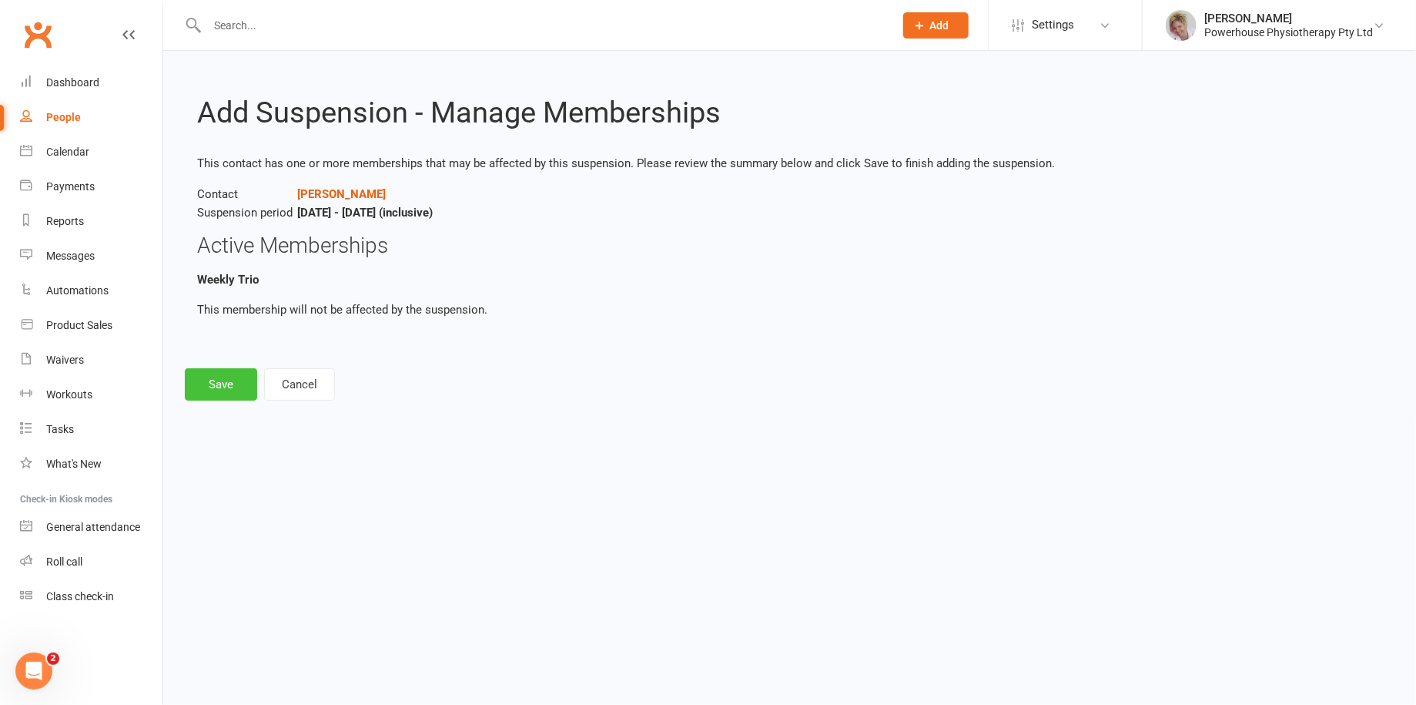
click at [230, 387] on button "Save" at bounding box center [221, 384] width 72 height 32
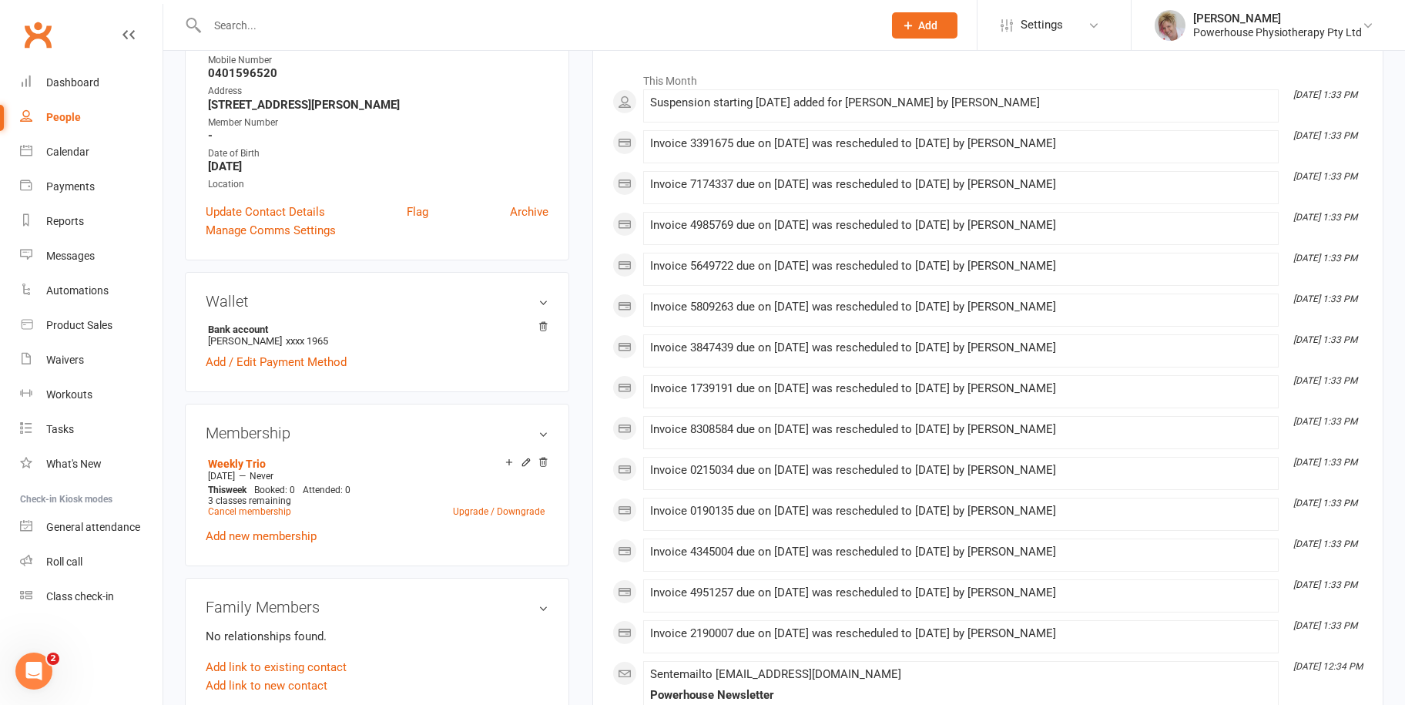
scroll to position [539, 0]
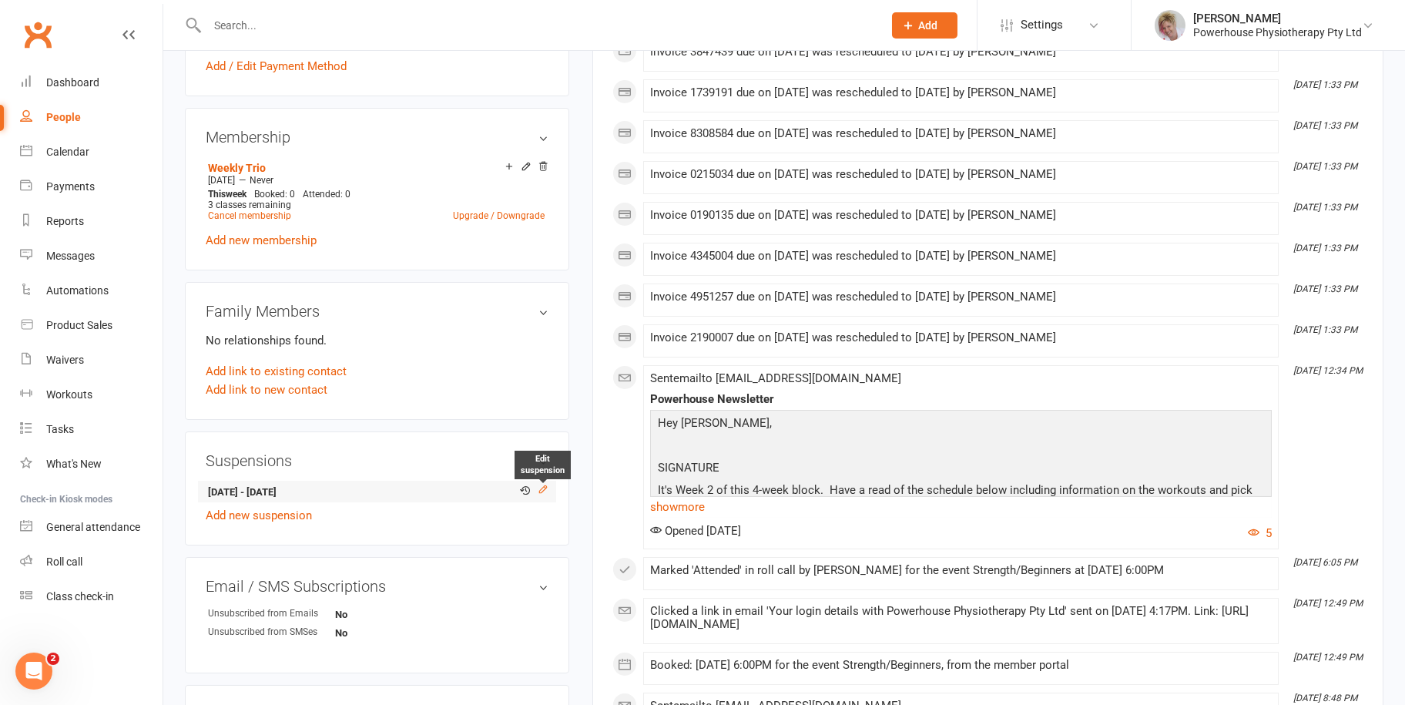
click at [542, 491] on icon at bounding box center [542, 489] width 7 height 7
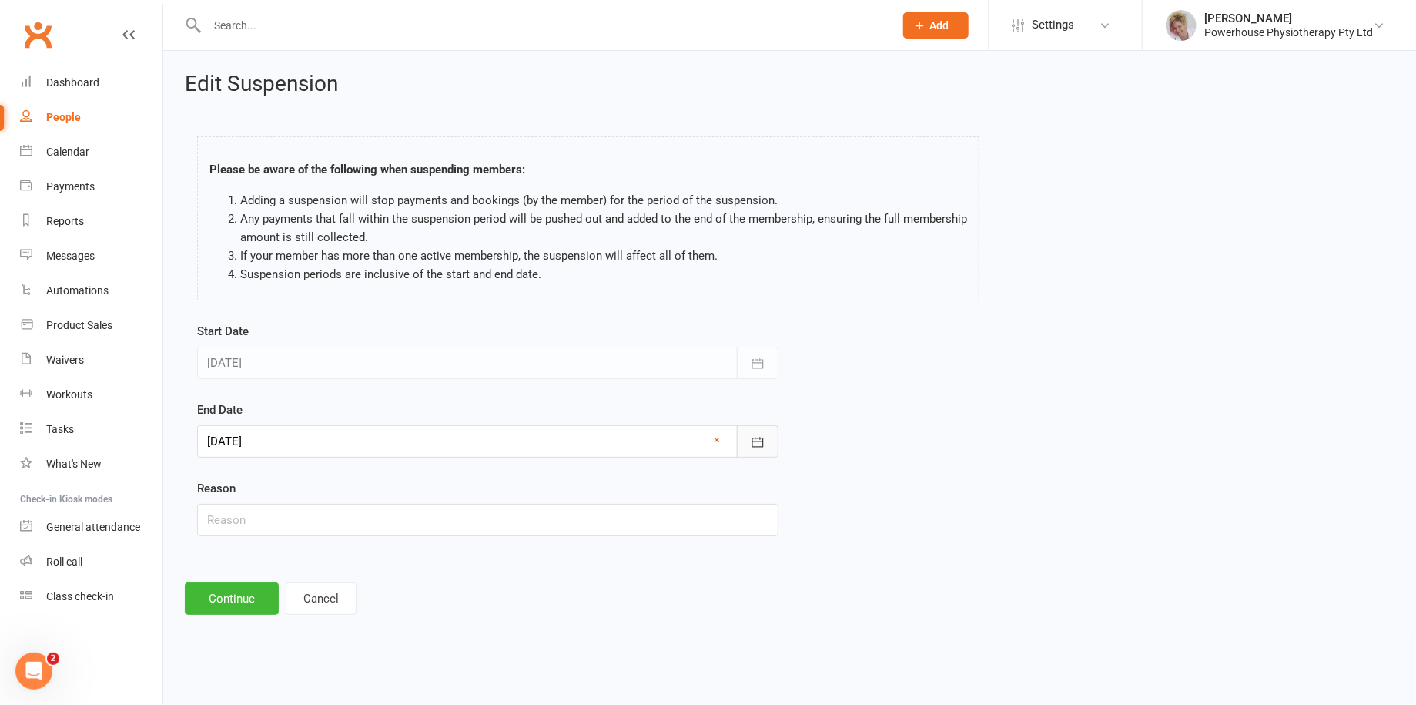
click at [757, 438] on icon "button" at bounding box center [757, 441] width 15 height 15
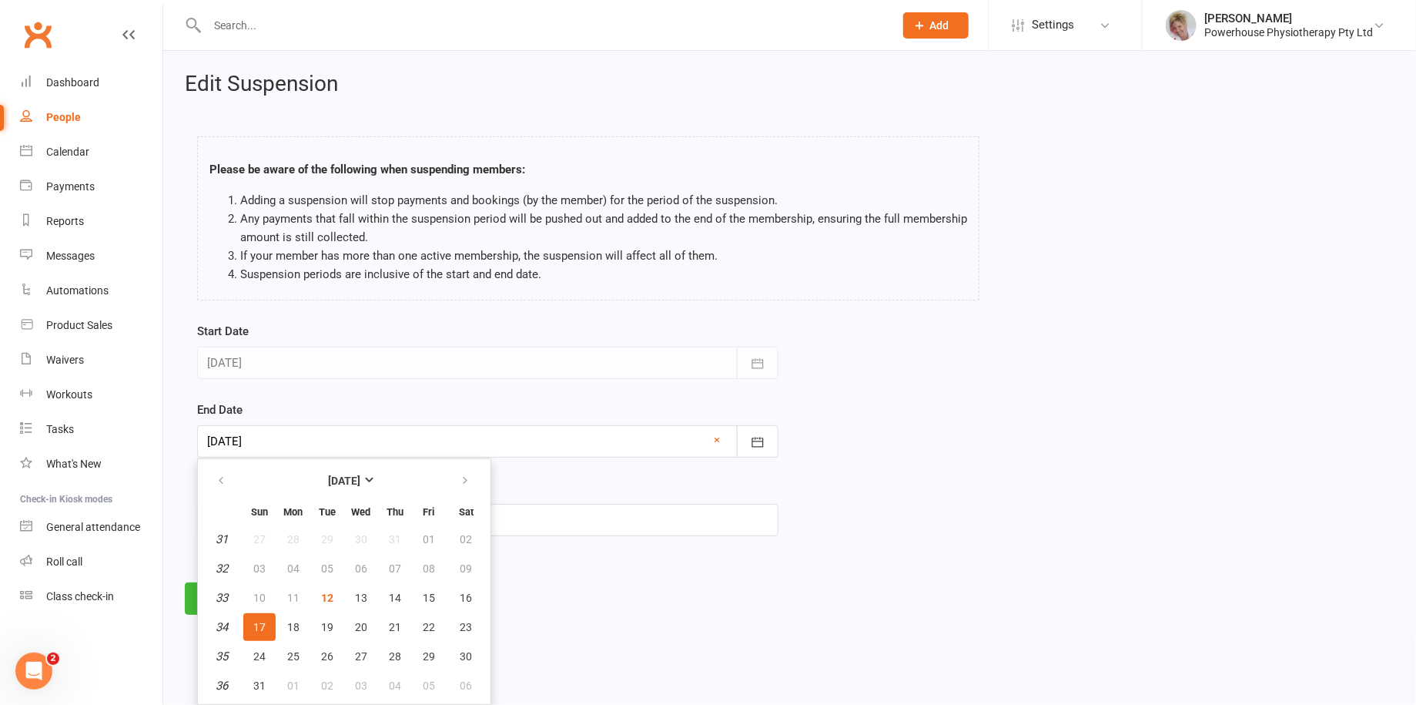
click at [568, 588] on footer "Continue Cancel" at bounding box center [790, 598] width 1210 height 32
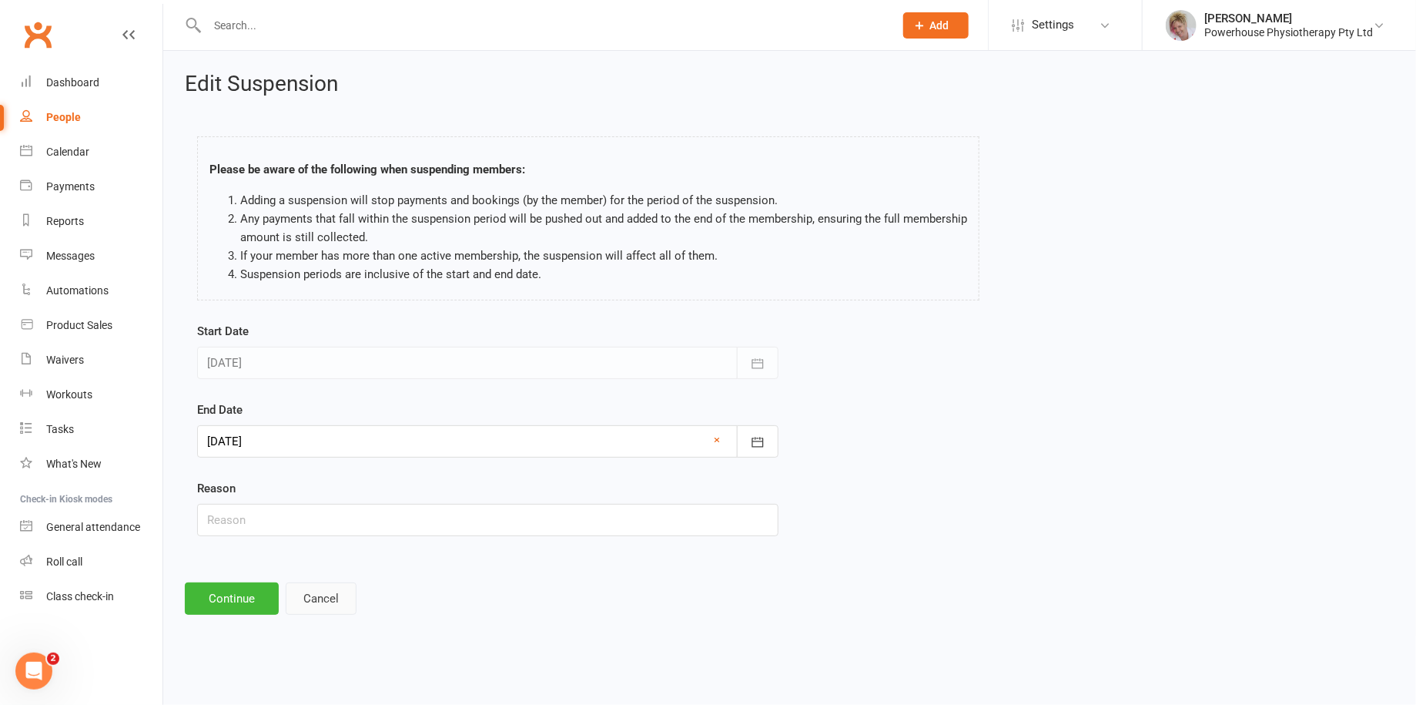
click at [328, 593] on button "Cancel" at bounding box center [321, 598] width 71 height 32
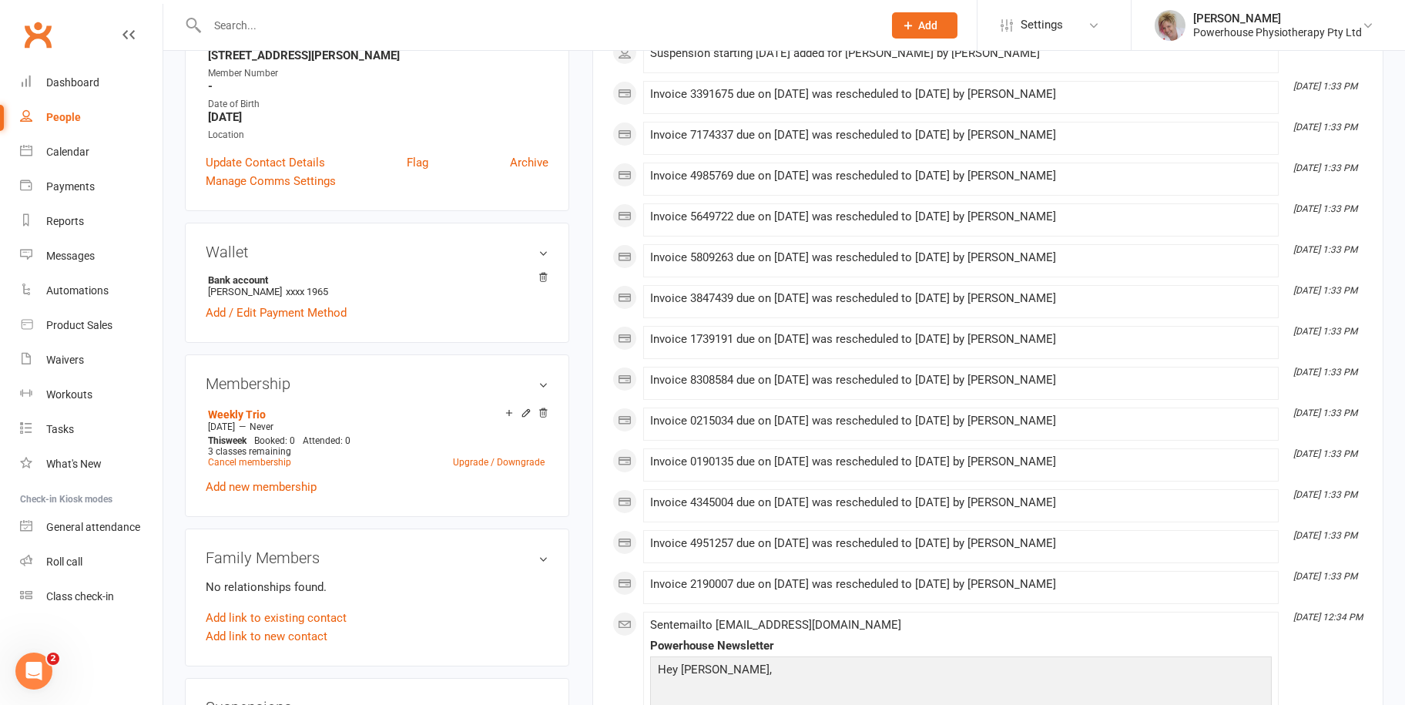
scroll to position [462, 0]
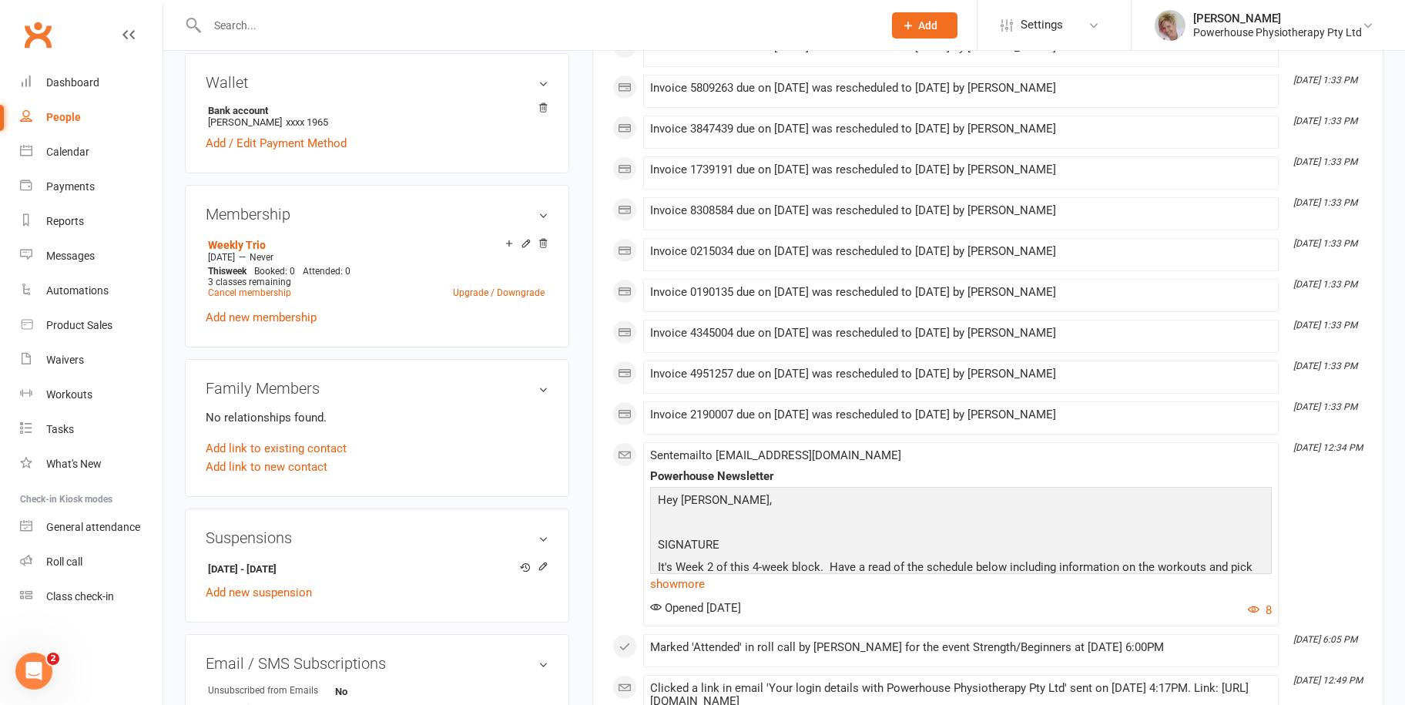
click at [541, 537] on h3 "Suspensions" at bounding box center [377, 537] width 343 height 17
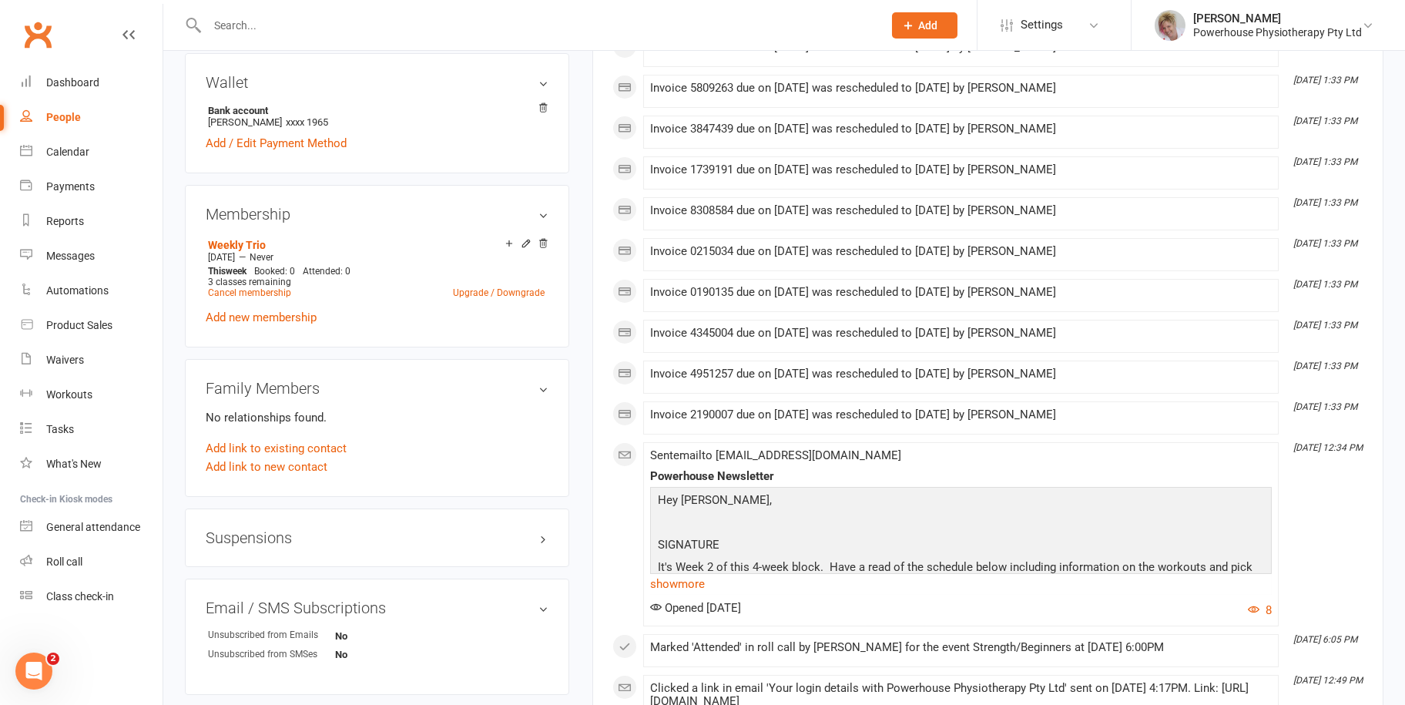
click at [541, 537] on h3 "Suspensions" at bounding box center [377, 537] width 343 height 17
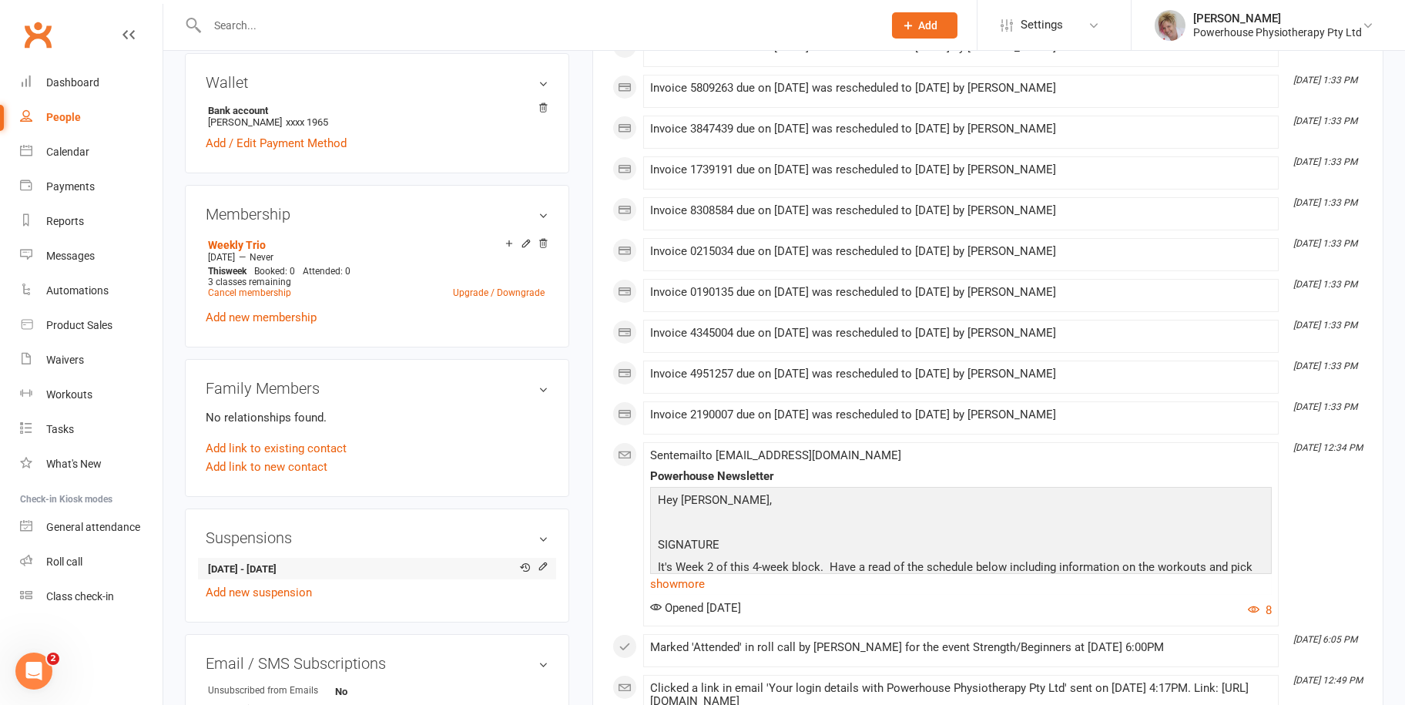
click at [270, 559] on li "[DATE] - [DATE]" at bounding box center [377, 569] width 343 height 22
click at [538, 566] on icon at bounding box center [543, 566] width 11 height 11
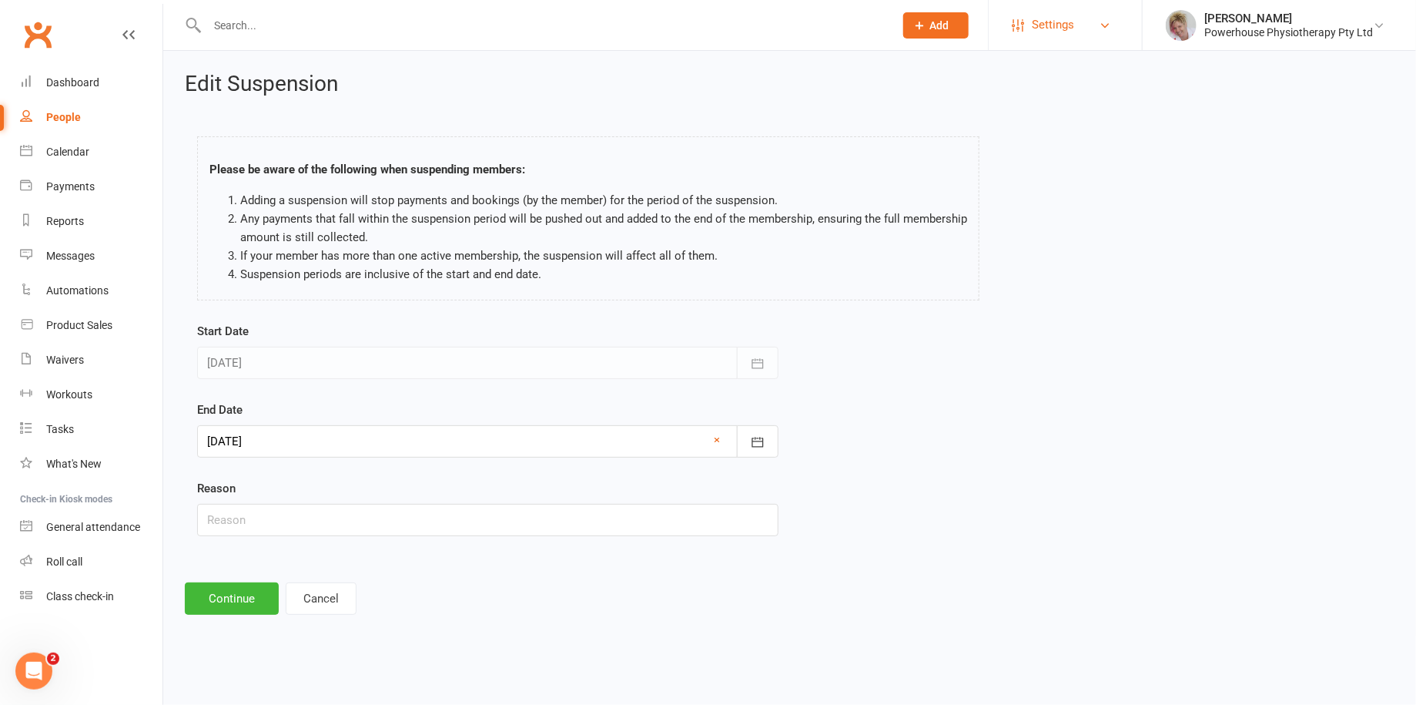
click at [1094, 18] on link "Settings" at bounding box center [1065, 25] width 107 height 35
click at [1068, 618] on div "Edit Suspension Please be aware of the following when suspending members: Addin…" at bounding box center [789, 343] width 1253 height 585
click at [373, 354] on div at bounding box center [487, 363] width 581 height 32
click at [715, 439] on link "×" at bounding box center [718, 440] width 6 height 18
click at [759, 444] on icon "button" at bounding box center [757, 441] width 15 height 15
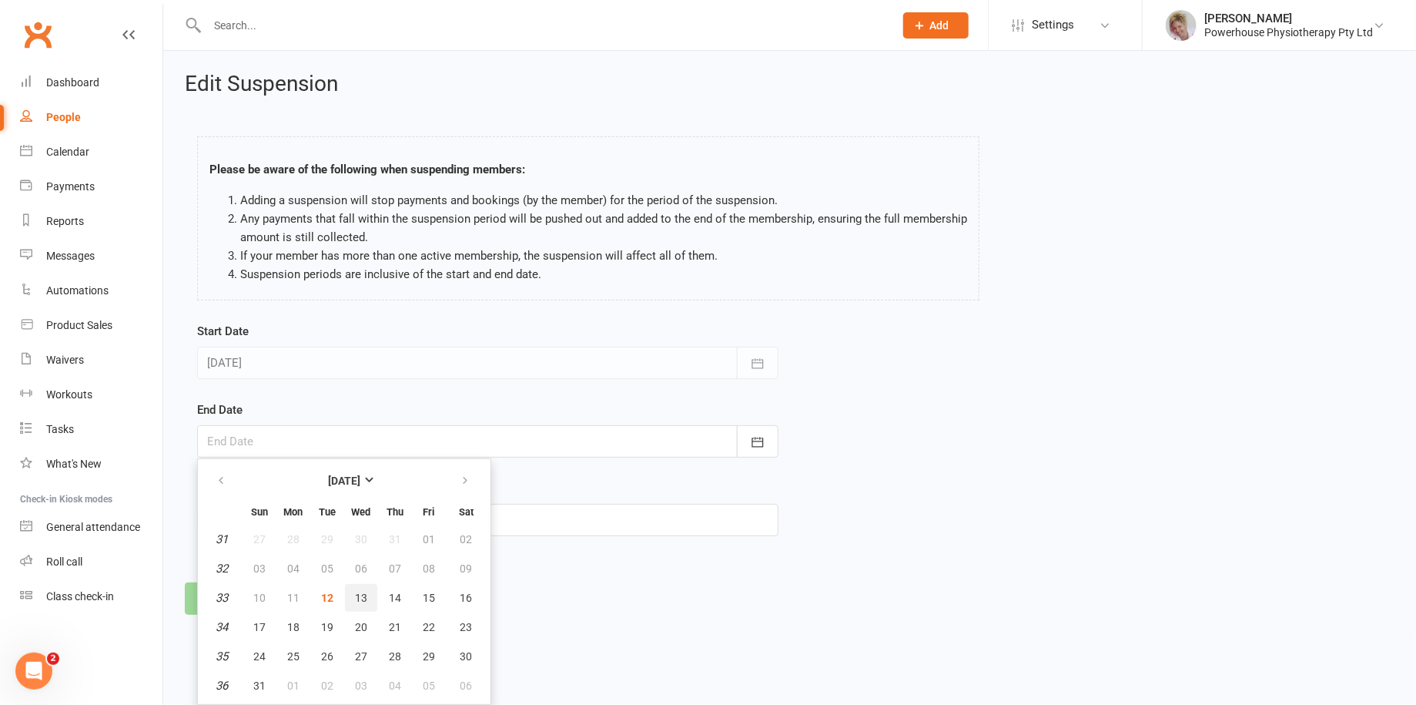
click at [363, 599] on span "13" at bounding box center [361, 597] width 12 height 12
type input "[DATE]"
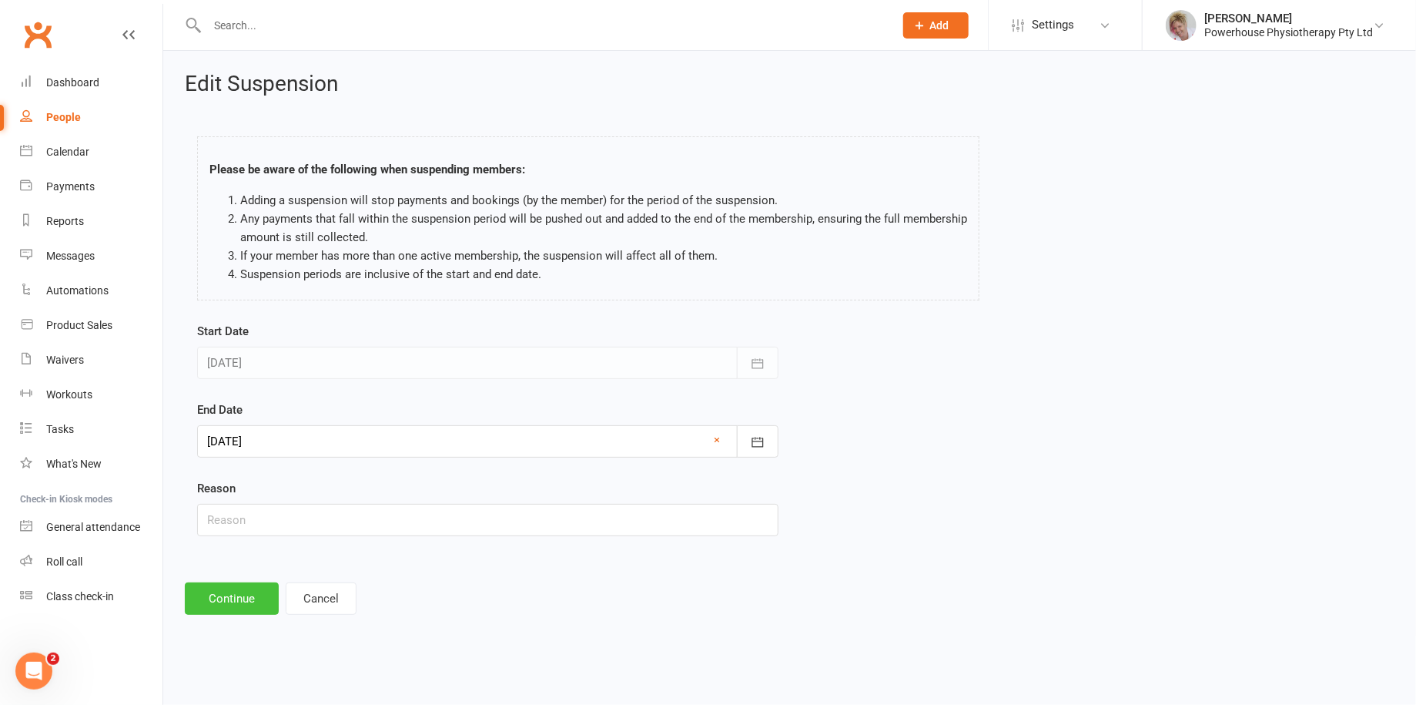
click at [246, 608] on button "Continue" at bounding box center [232, 598] width 94 height 32
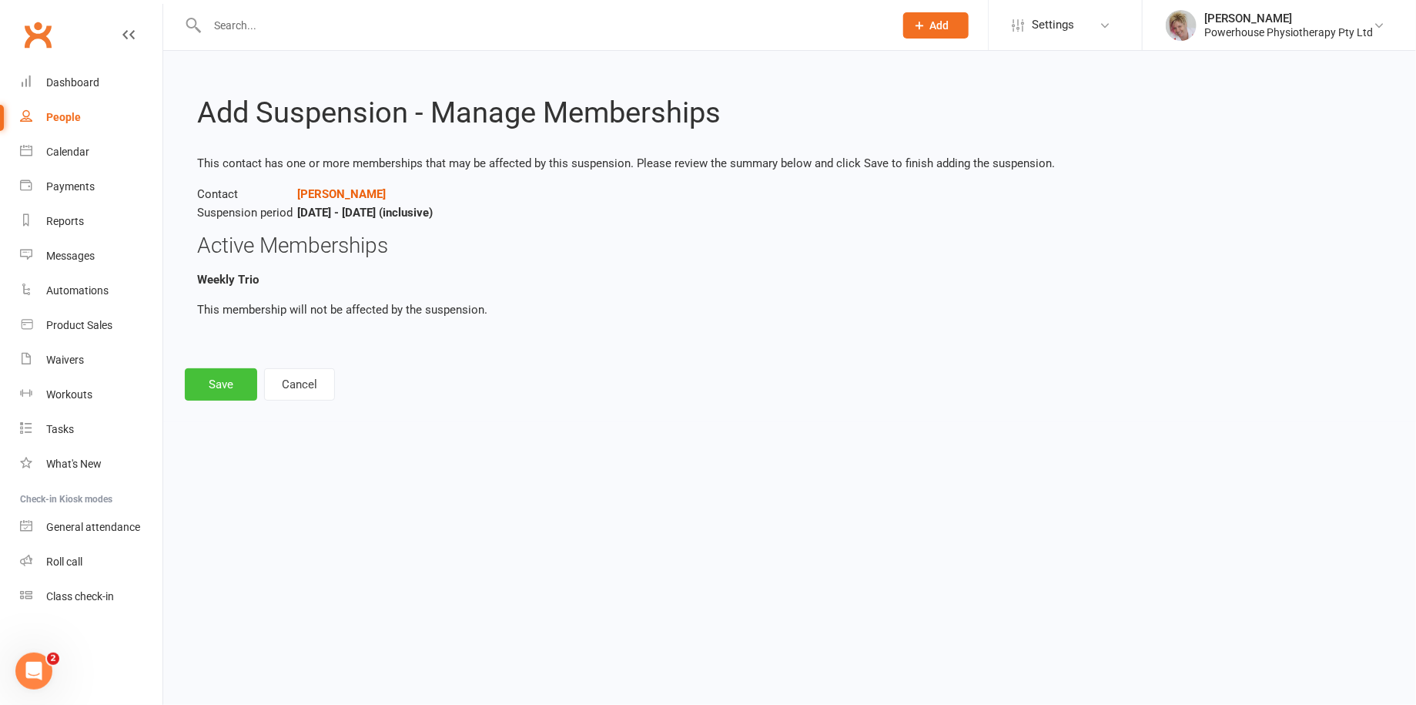
click at [194, 384] on button "Save" at bounding box center [221, 384] width 72 height 32
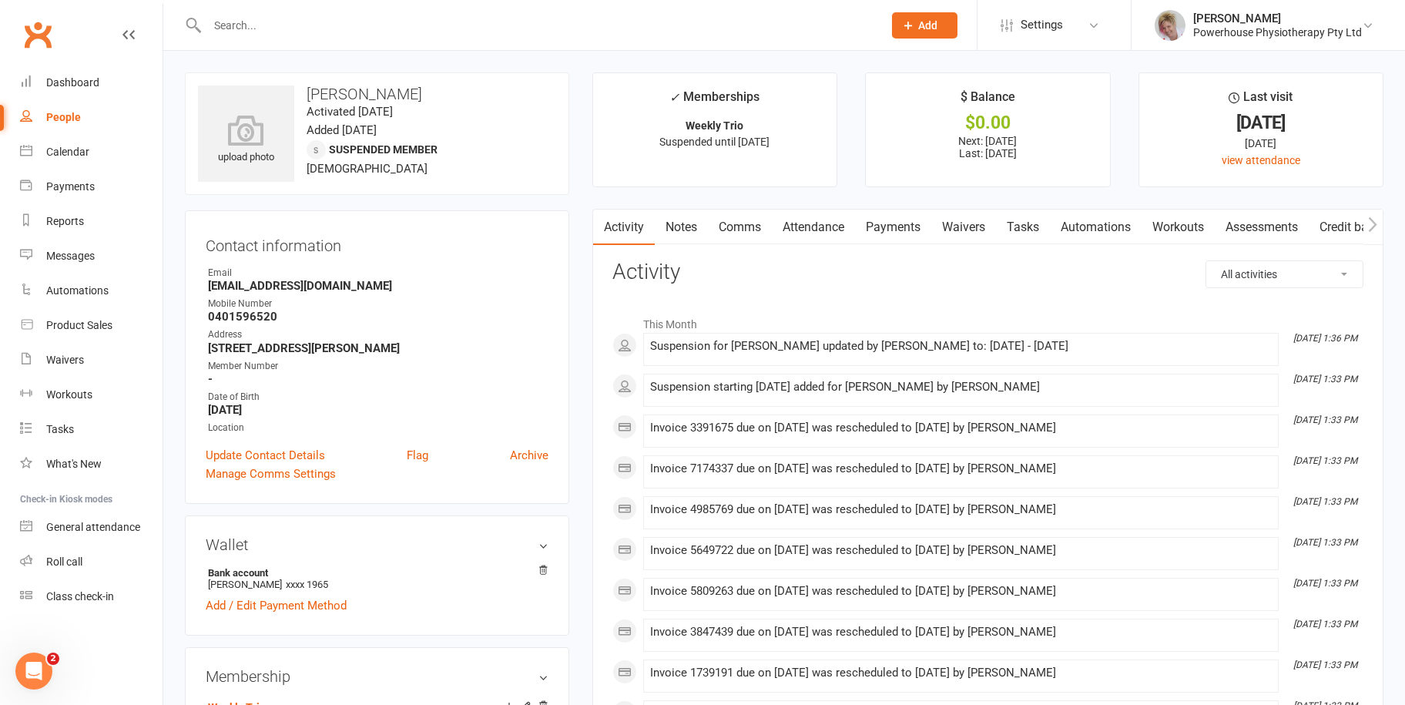
click at [890, 222] on link "Payments" at bounding box center [893, 226] width 76 height 35
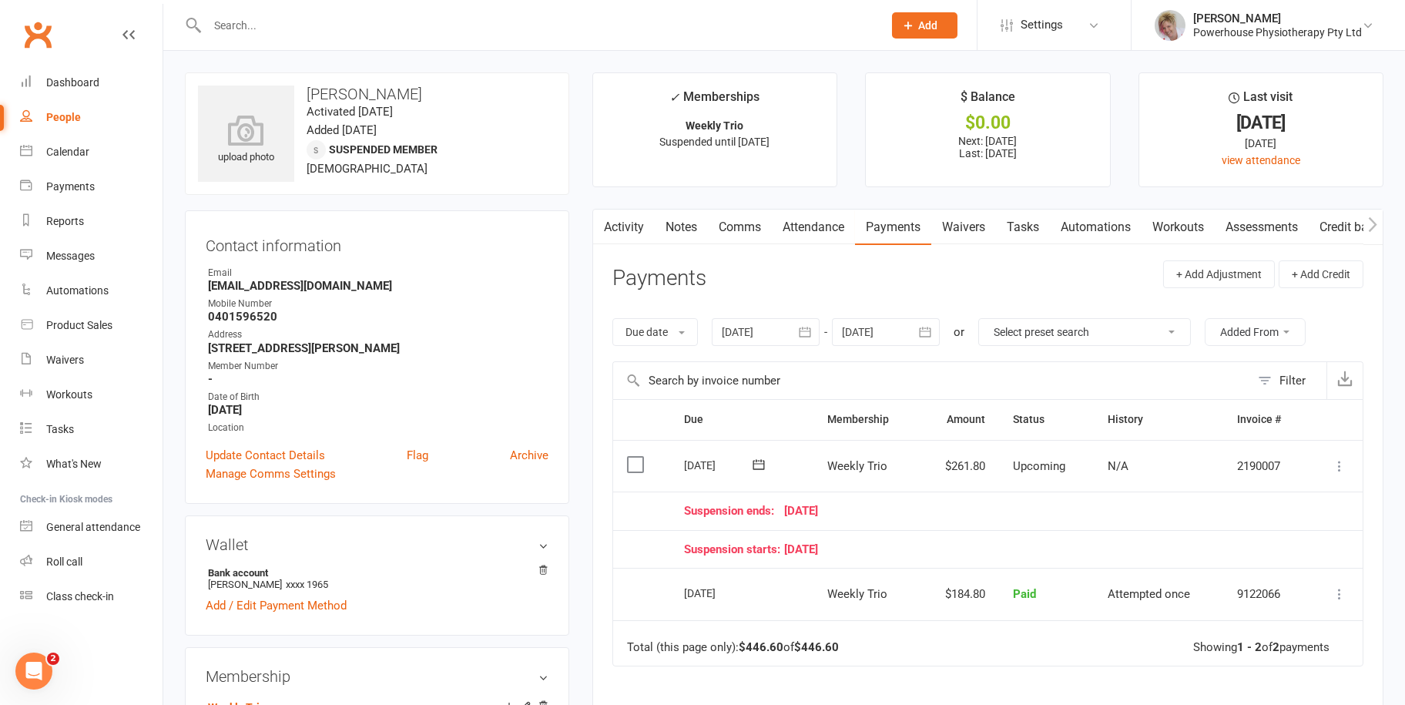
click at [1346, 458] on icon at bounding box center [1339, 465] width 15 height 15
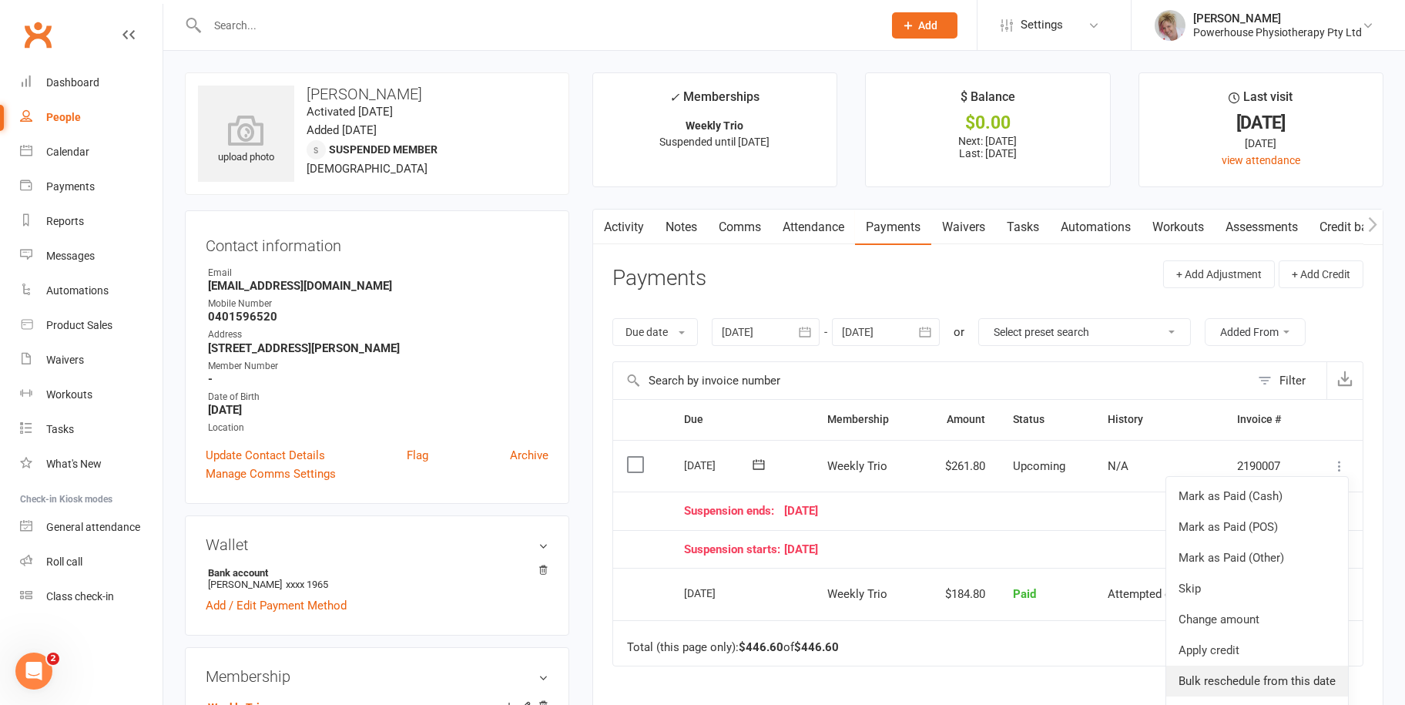
click at [1278, 676] on link "Bulk reschedule from this date" at bounding box center [1257, 680] width 182 height 31
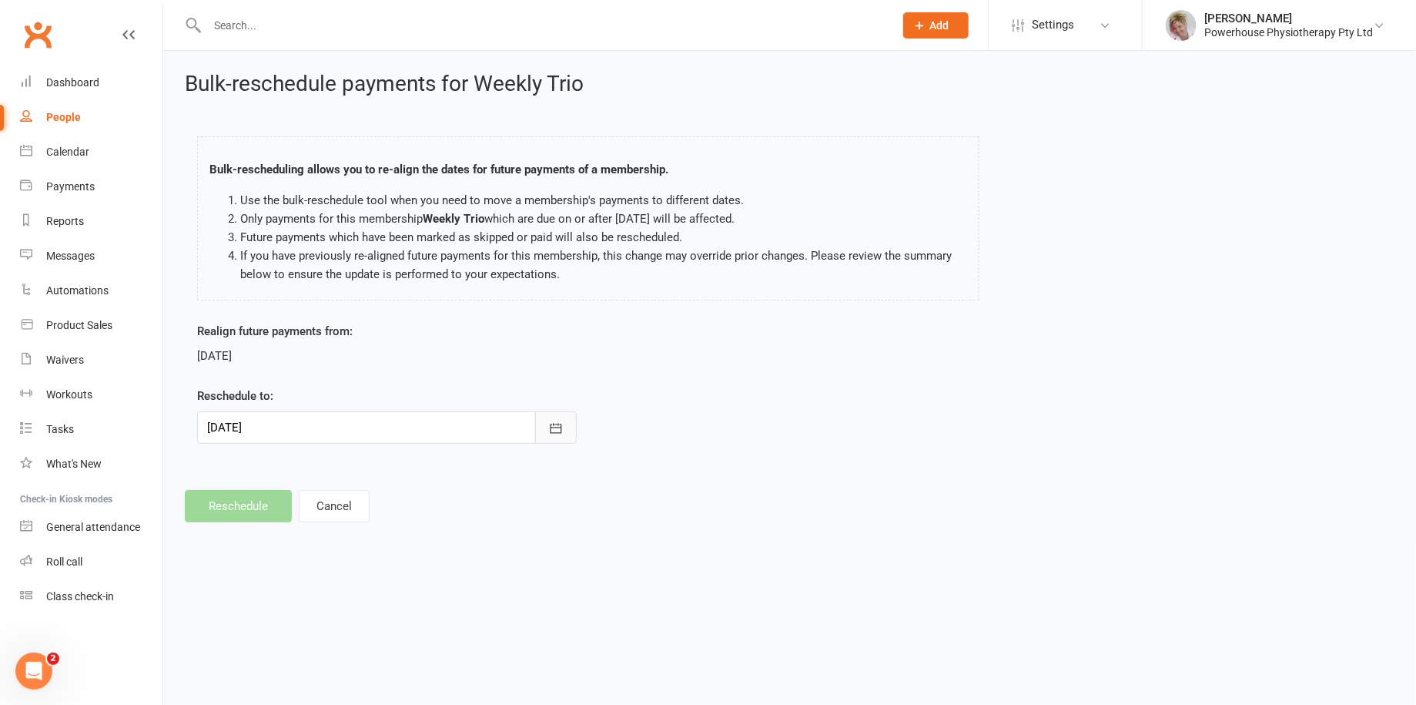
click at [560, 431] on icon "button" at bounding box center [555, 428] width 15 height 15
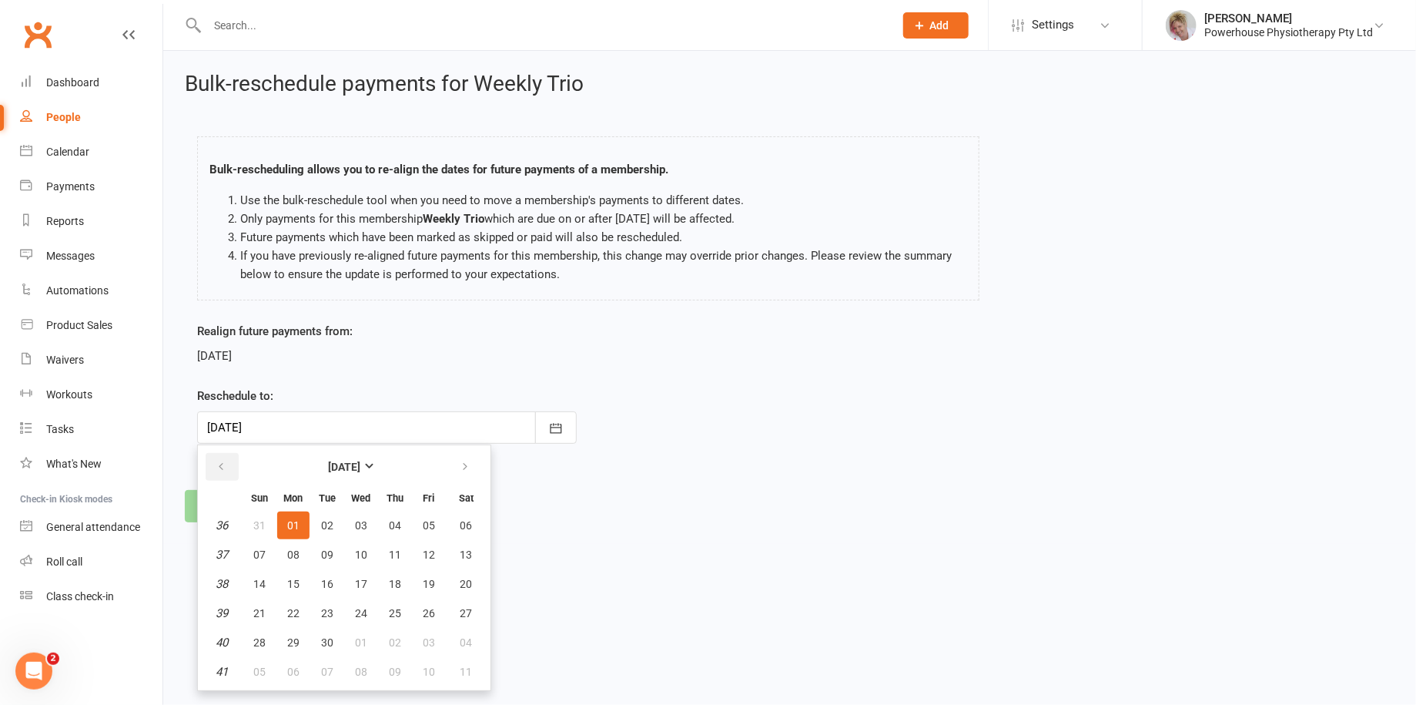
click at [213, 456] on button "button" at bounding box center [222, 467] width 33 height 28
click at [293, 638] on span "25" at bounding box center [293, 642] width 12 height 12
type input "[DATE]"
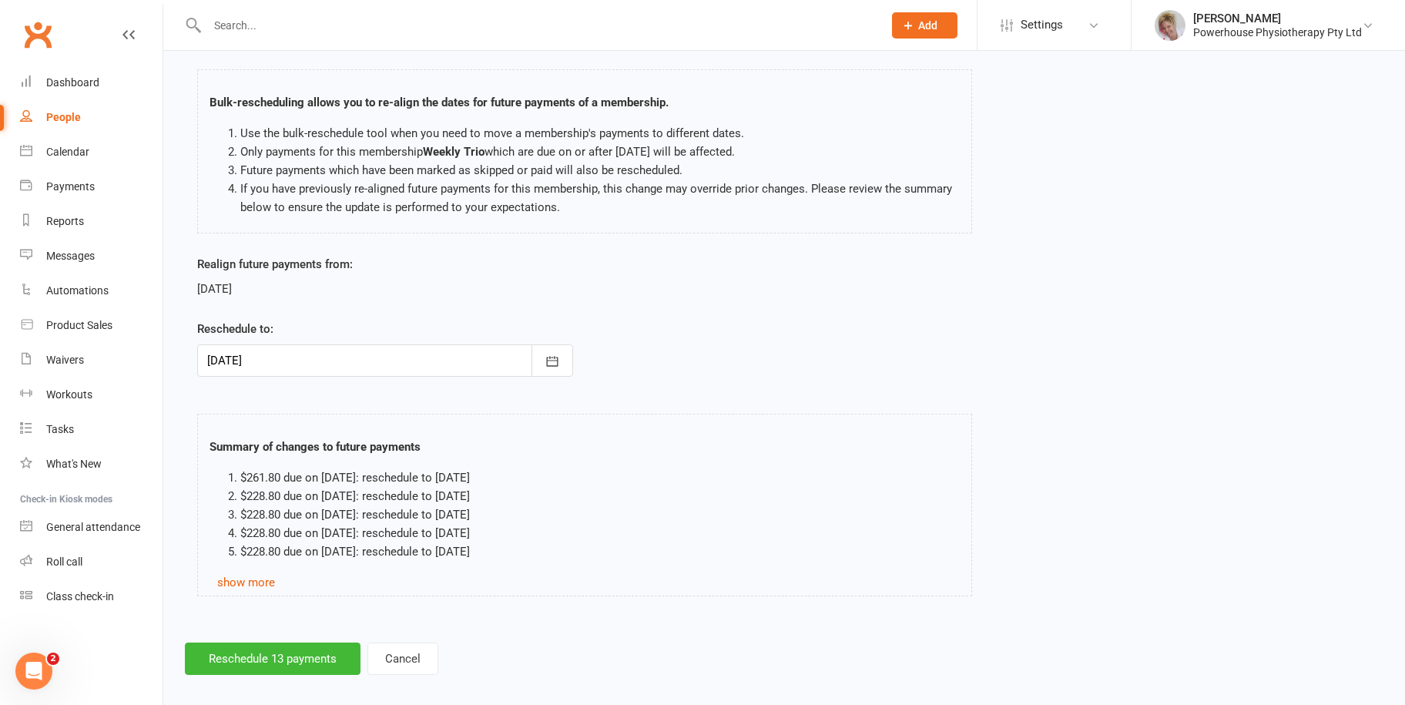
scroll to position [79, 0]
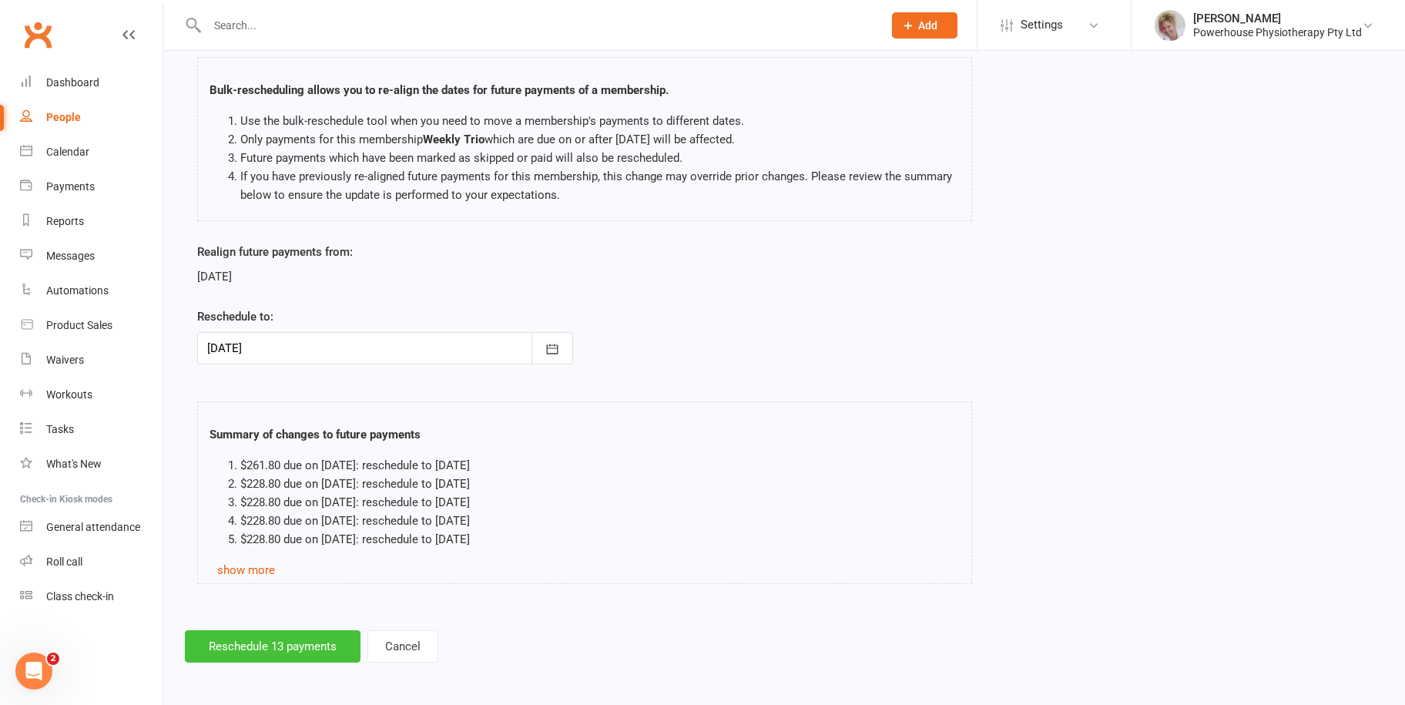
click at [256, 649] on button "Reschedule 13 payments" at bounding box center [273, 646] width 176 height 32
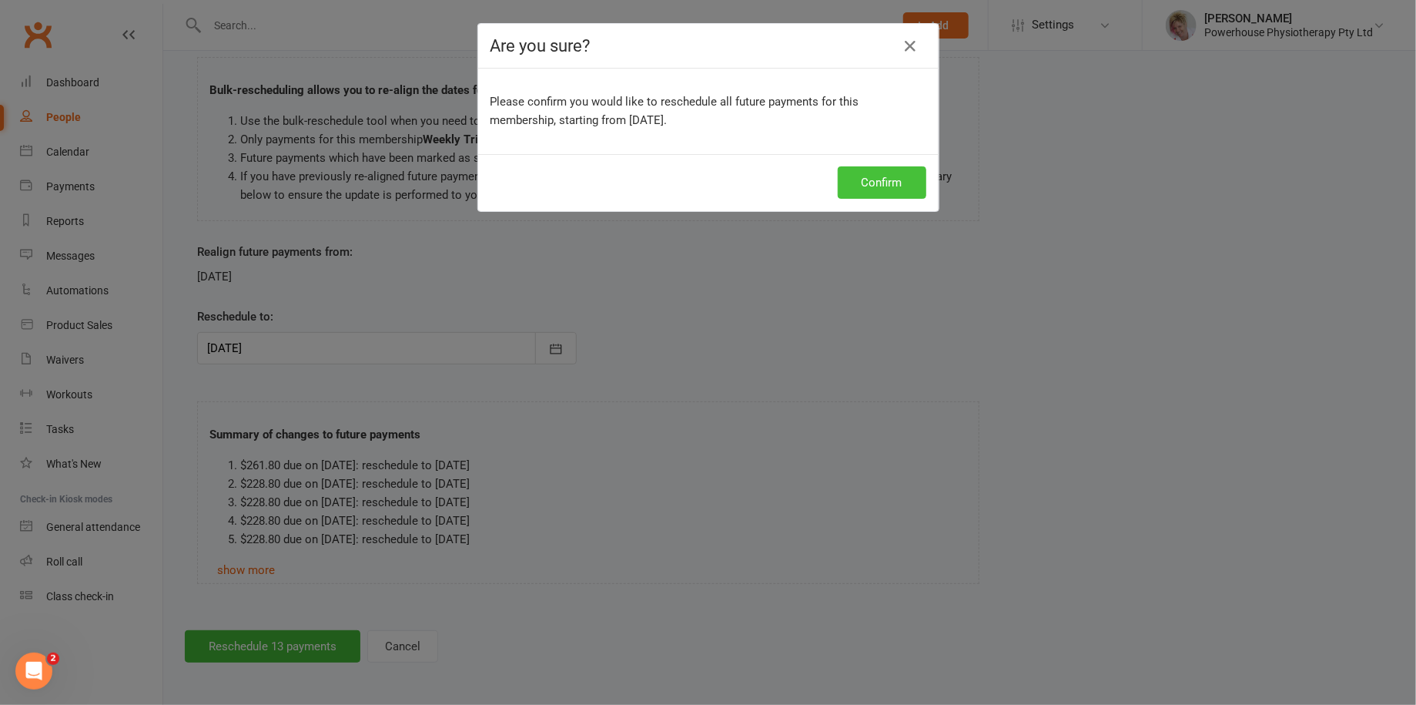
click at [902, 176] on button "Confirm" at bounding box center [882, 182] width 89 height 32
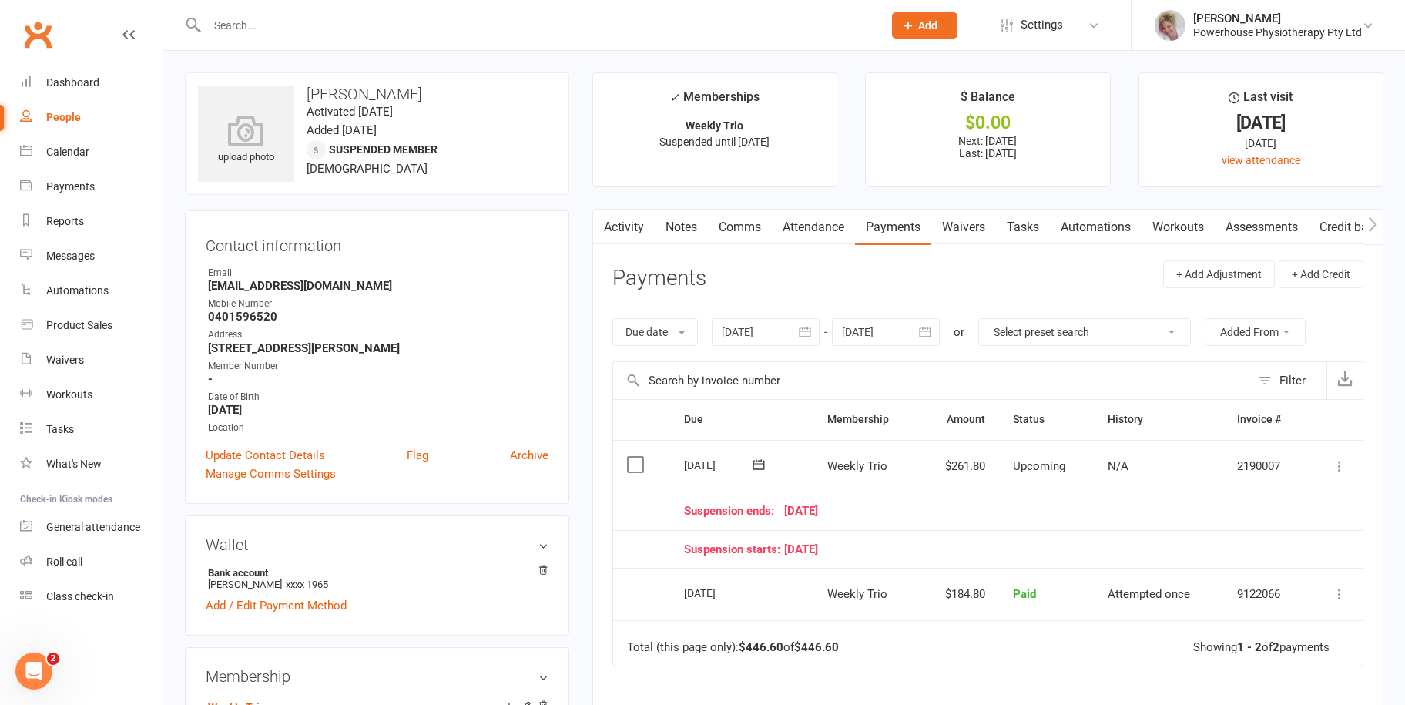
click at [81, 118] on link "People" at bounding box center [91, 117] width 142 height 35
select select "100"
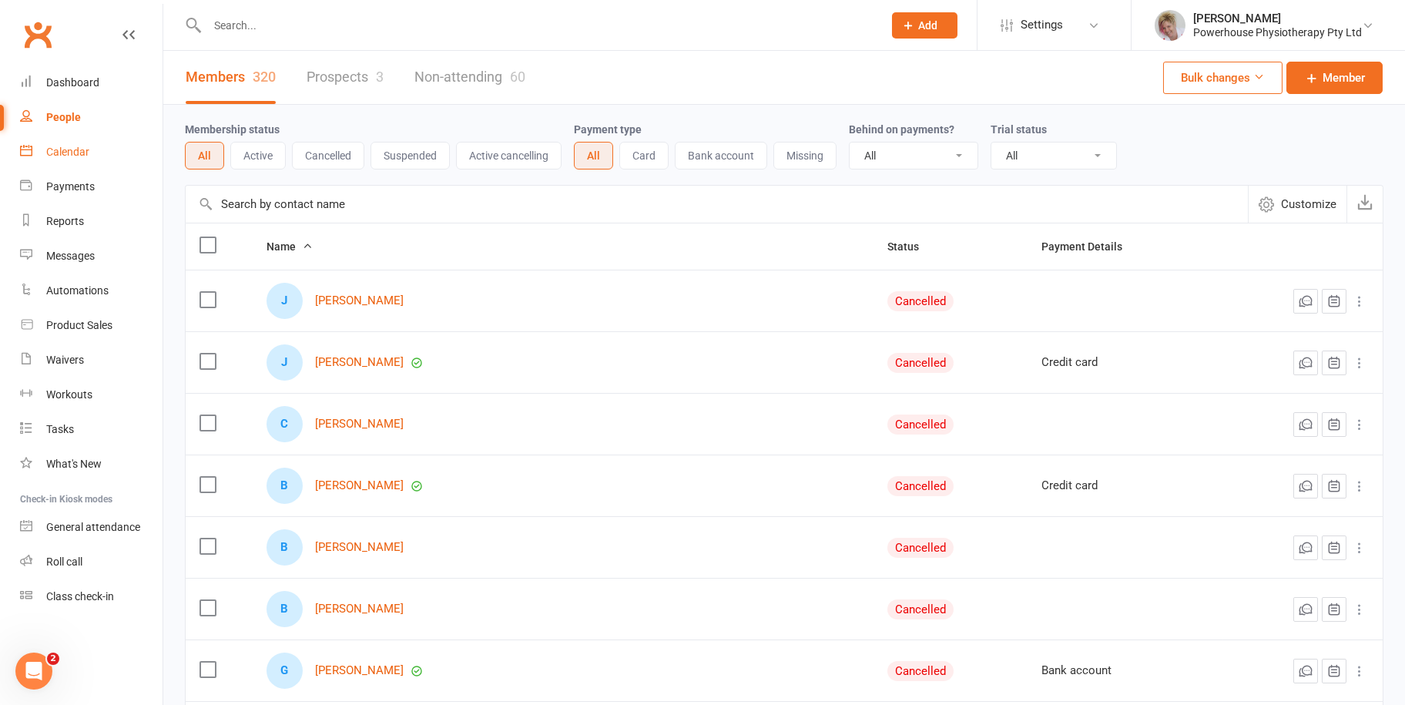
click at [91, 142] on link "Calendar" at bounding box center [91, 152] width 142 height 35
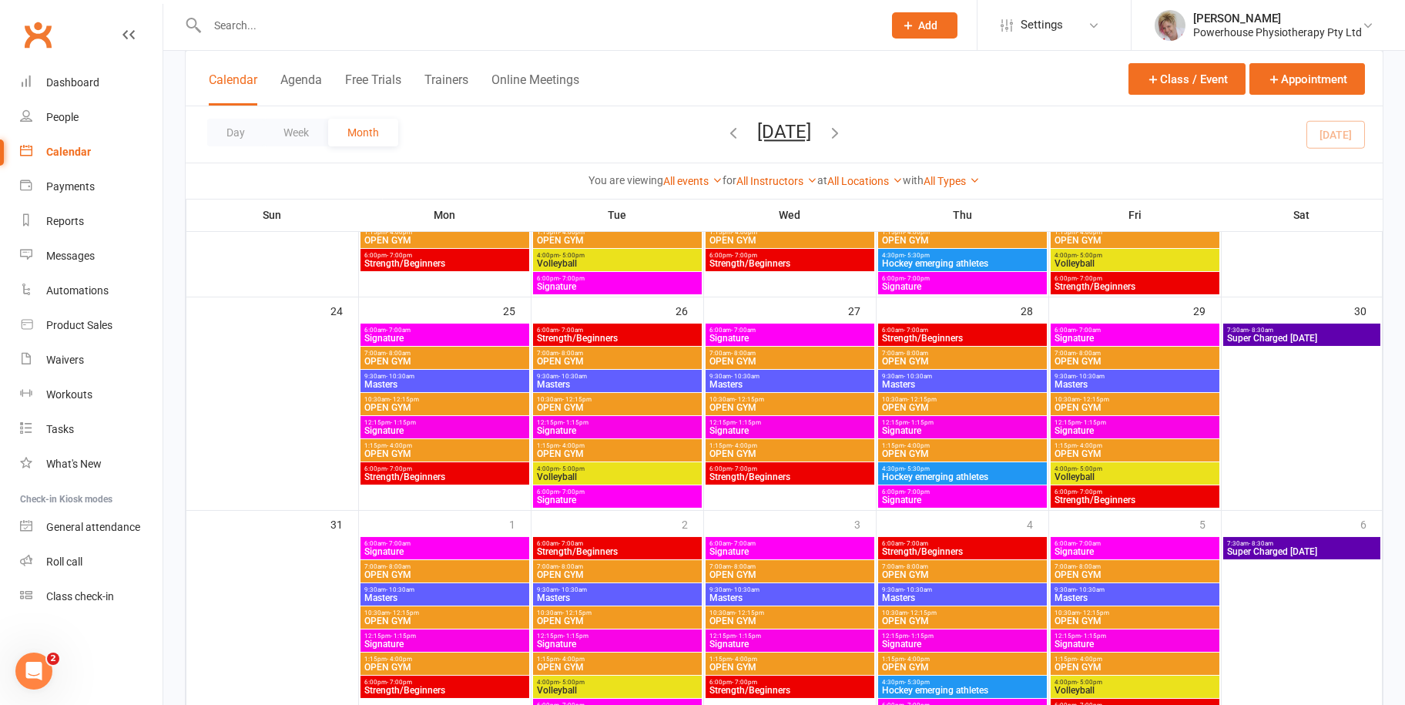
scroll to position [786, 0]
